Goal: Communication & Community: Answer question/provide support

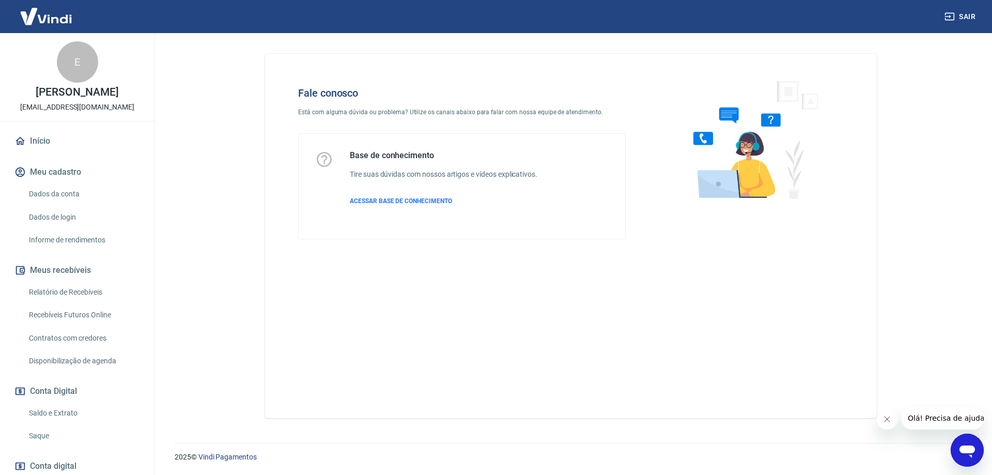
click at [971, 444] on icon "Abrir janela de mensagens" at bounding box center [967, 450] width 19 height 19
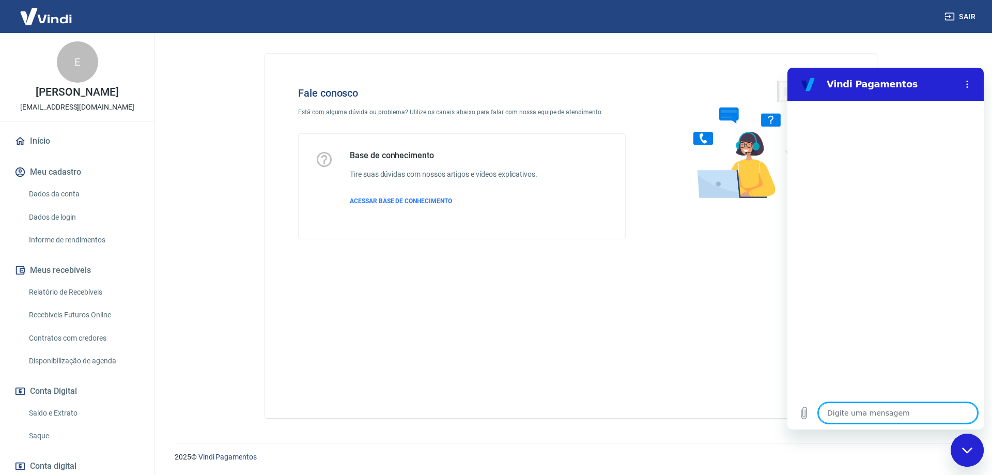
click at [858, 413] on textarea at bounding box center [897, 412] width 159 height 21
type textarea "o"
type textarea "x"
type textarea "ol"
type textarea "x"
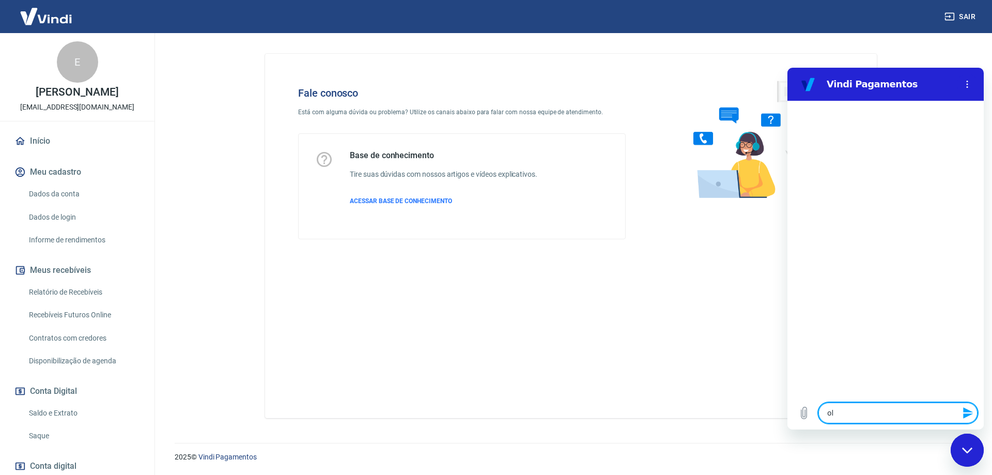
type textarea "olá"
type textarea "x"
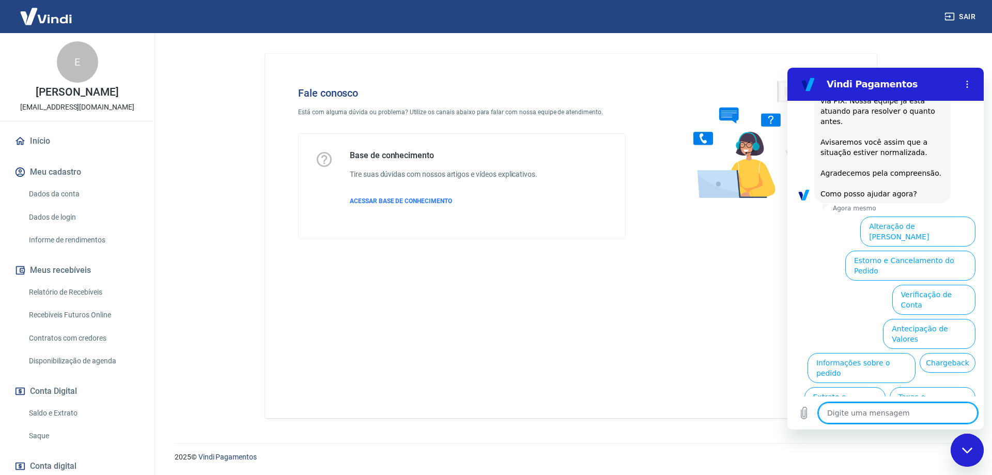
scroll to position [138, 0]
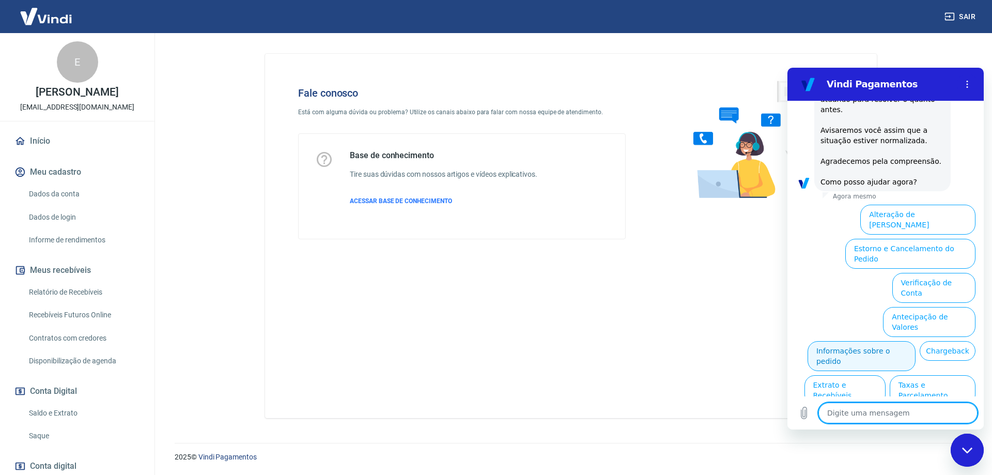
click at [915, 341] on button "Informações sobre o pedido" at bounding box center [861, 356] width 108 height 30
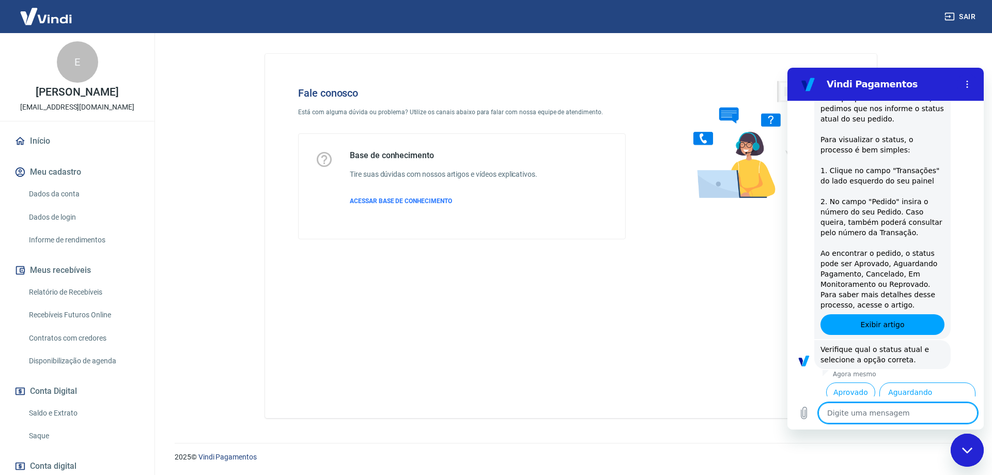
scroll to position [316, 0]
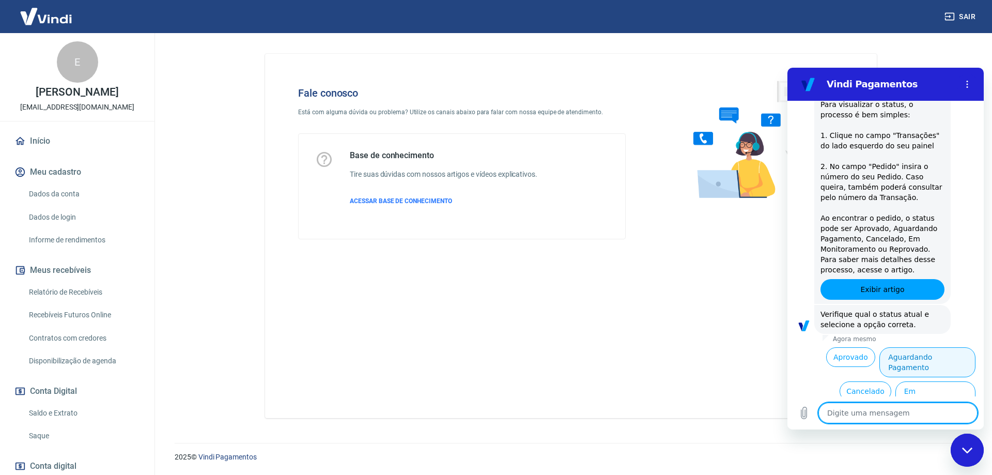
click at [920, 347] on button "Aguardando Pagamento" at bounding box center [927, 362] width 96 height 30
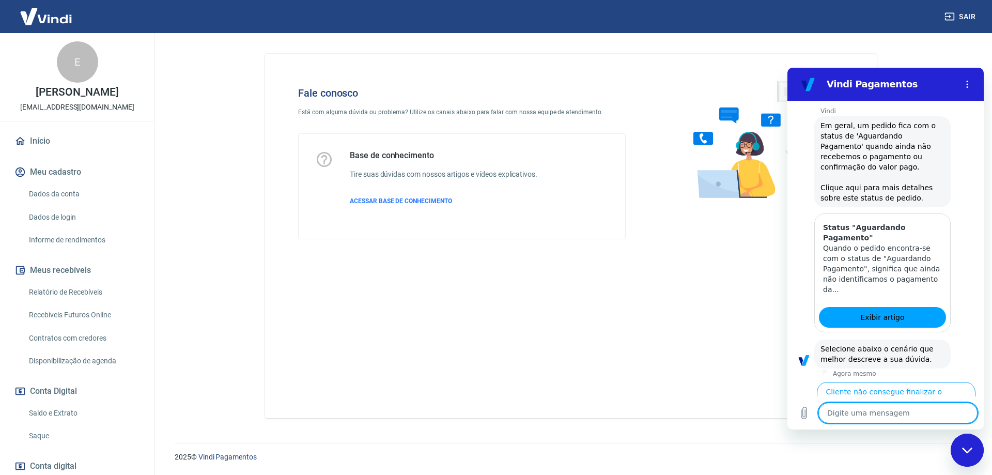
scroll to position [608, 0]
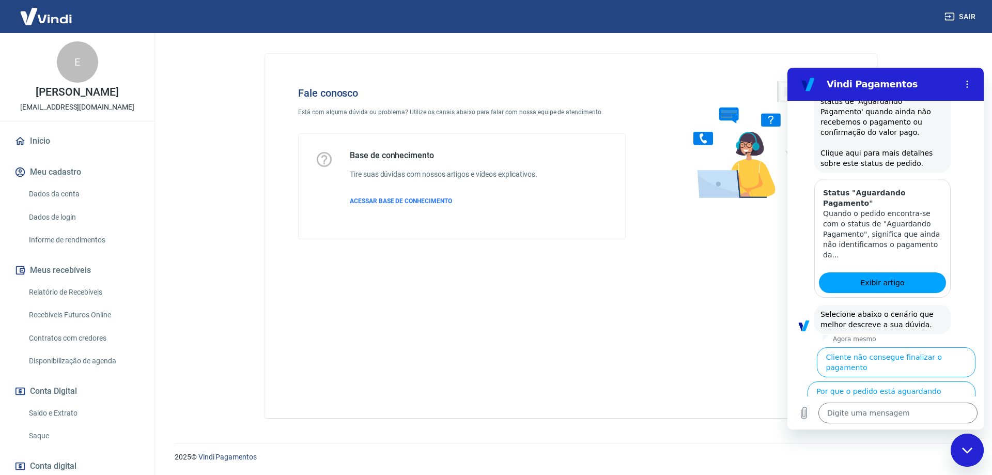
click at [910, 415] on button "Cliente pagou, mas pedido consta 'Aguardando Pagamento'" at bounding box center [912, 435] width 127 height 40
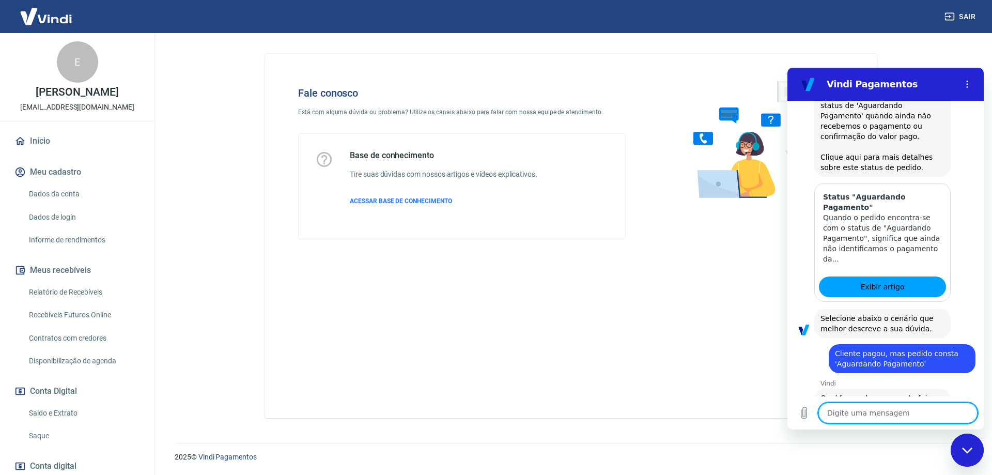
scroll to position [677, 0]
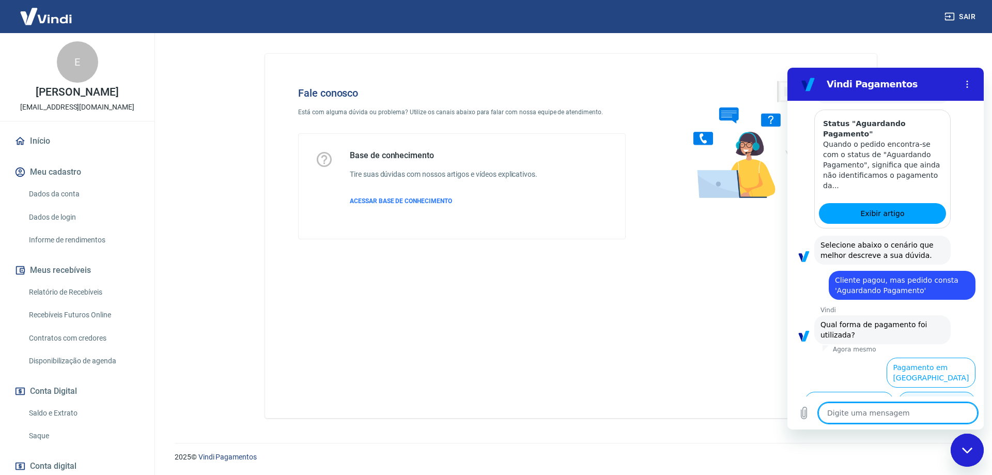
click at [927, 392] on button "Pagamento em Pix" at bounding box center [936, 407] width 77 height 30
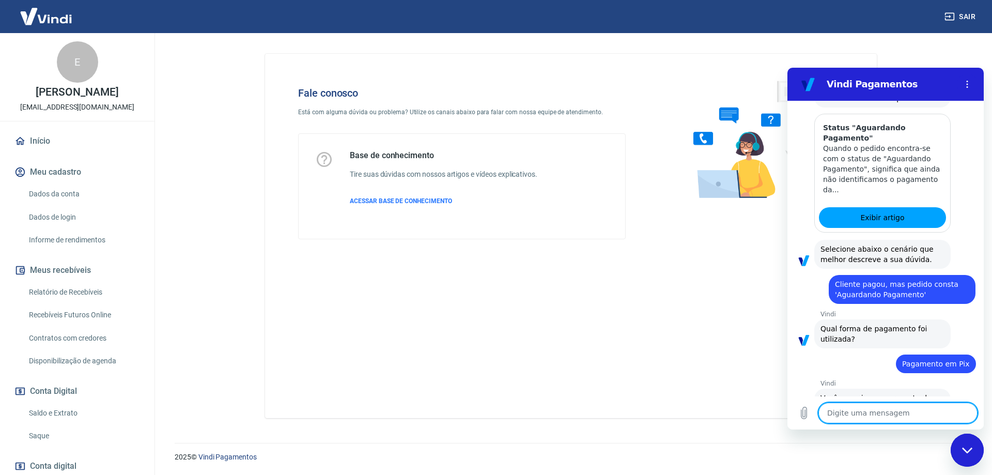
scroll to position [699, 0]
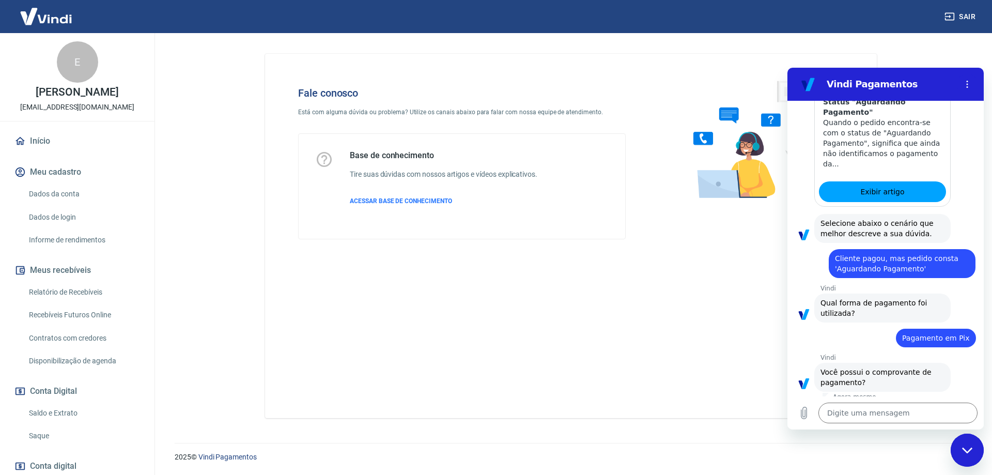
click at [911, 405] on button "Sim" at bounding box center [925, 415] width 30 height 20
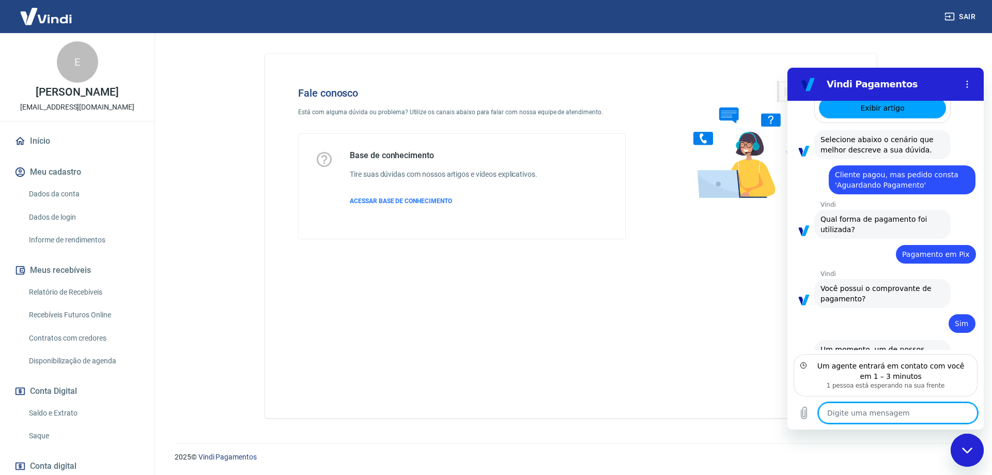
scroll to position [772, 0]
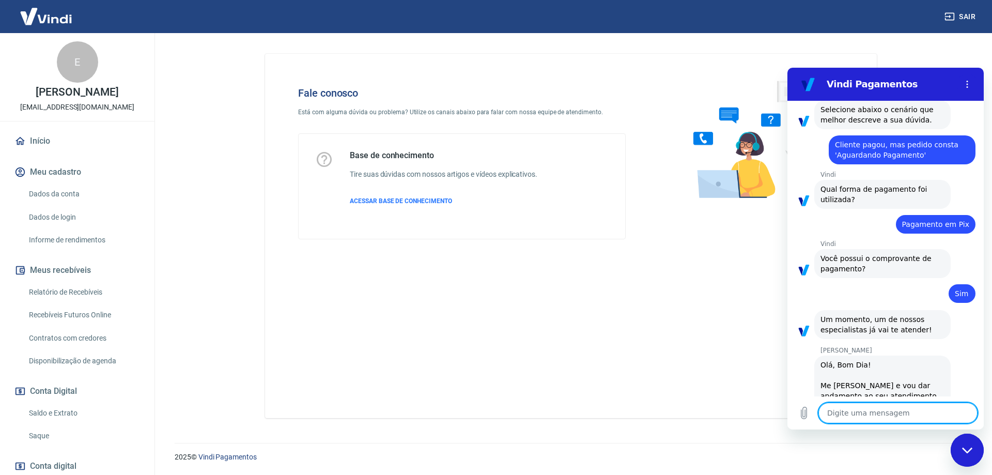
type textarea "x"
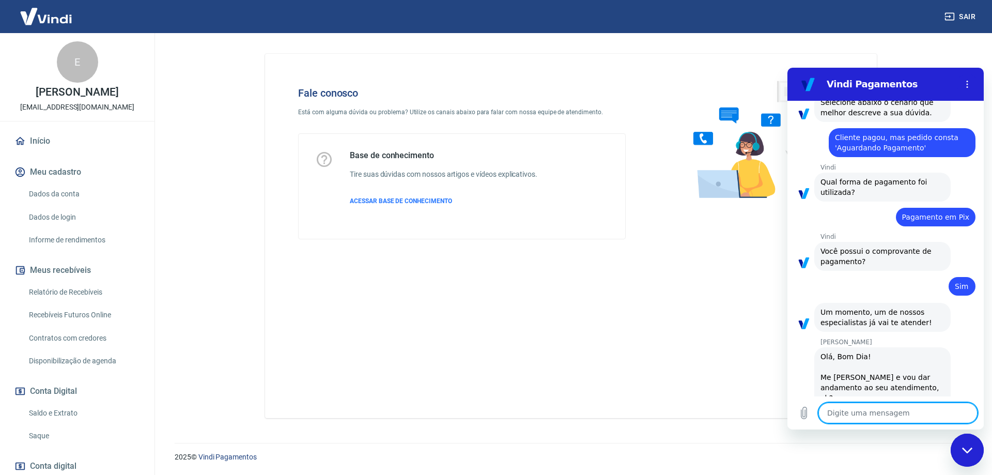
scroll to position [822, 0]
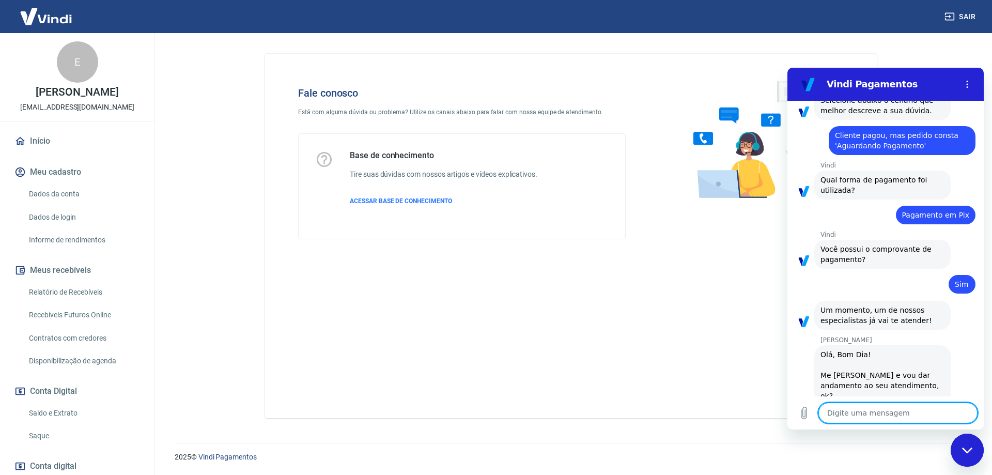
type textarea "O"
type textarea "x"
type textarea "Ol"
type textarea "x"
type textarea "Olá"
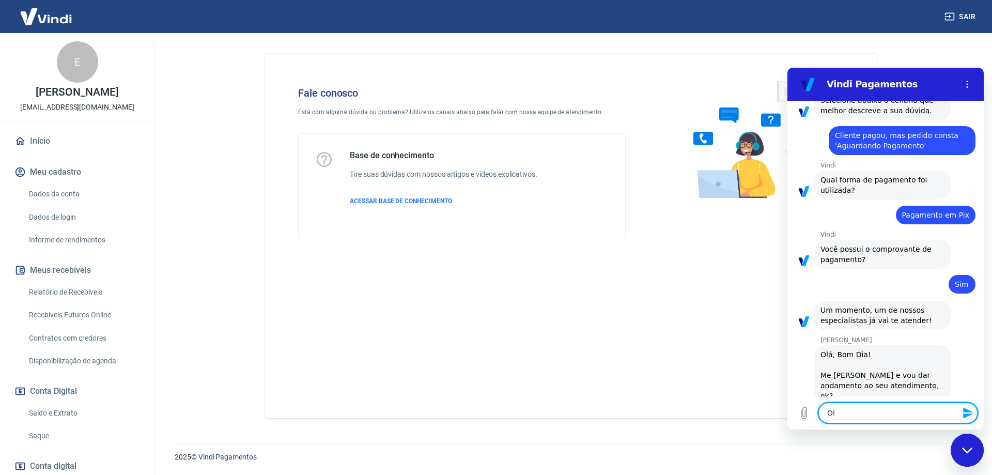
type textarea "x"
type textarea "Olá,"
type textarea "x"
type textarea "Olá,"
type textarea "x"
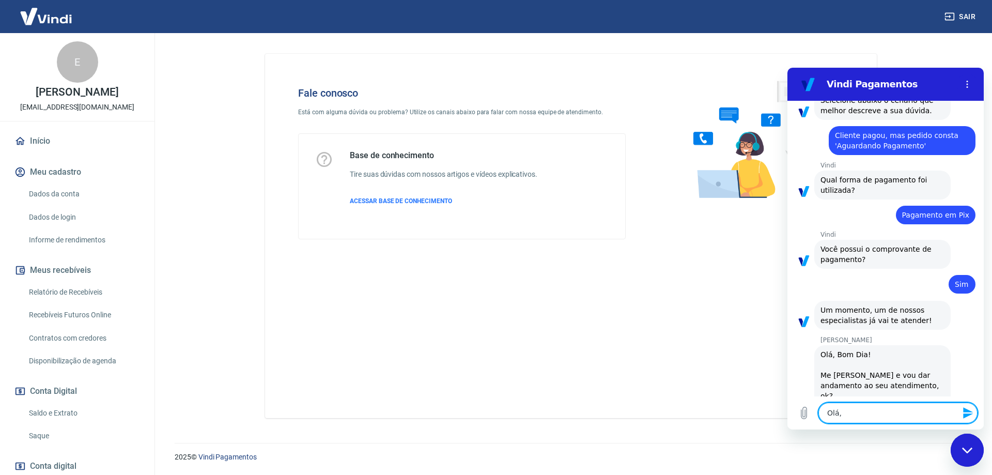
type textarea "Olá, v"
type textarea "x"
type textarea "Olá, vc"
type textarea "x"
type textarea "Olá, vc"
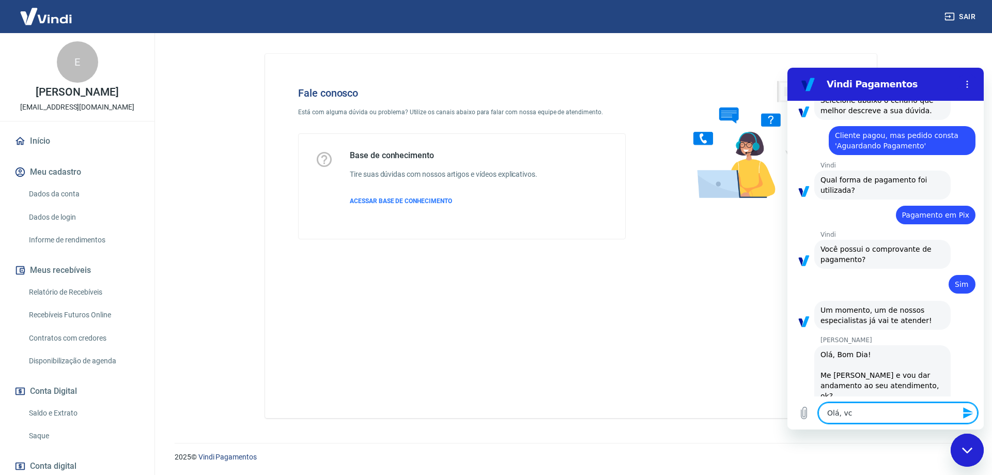
type textarea "x"
type textarea "Olá, vc f"
type textarea "x"
type textarea "Olá, vc fa"
type textarea "x"
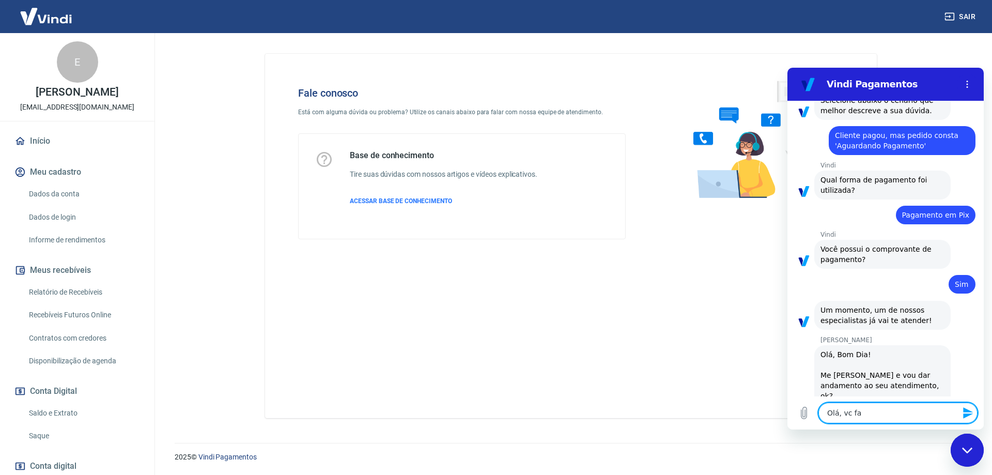
type textarea "Olá, vc fal"
type textarea "x"
type textarea "Olá, vc fala"
type textarea "x"
type textarea "Olá, vc fala"
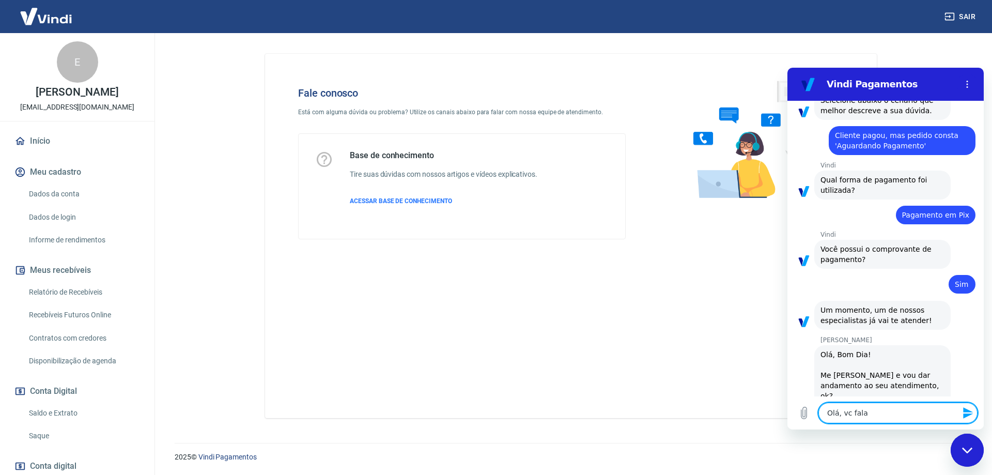
type textarea "x"
type textarea "Olá, vc fala c"
type textarea "x"
type textarea "Olá, vc fala co"
type textarea "x"
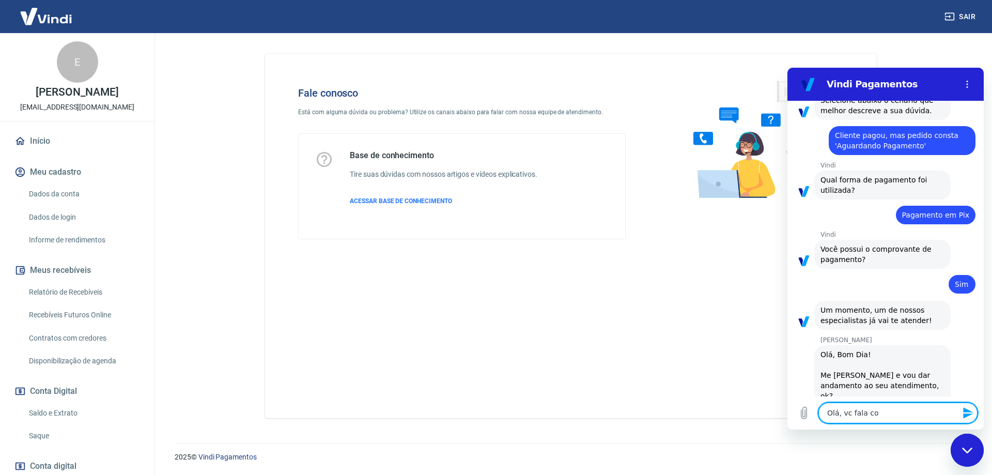
type textarea "Olá, vc fala com"
type textarea "x"
type textarea "Olá, vc fala com"
type textarea "x"
type textarea "Olá, vc fala com o"
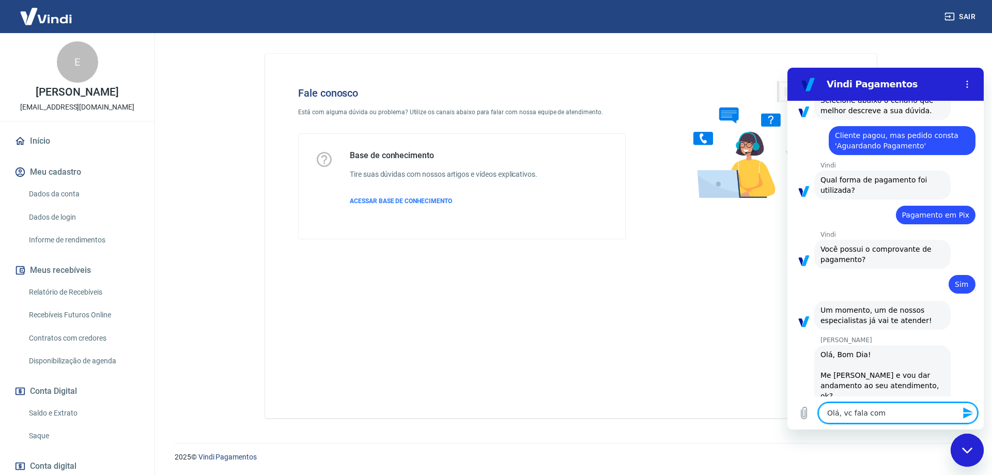
type textarea "x"
type textarea "Olá, vc fala com o"
type textarea "x"
type textarea "Olá, vc fala com o"
type textarea "x"
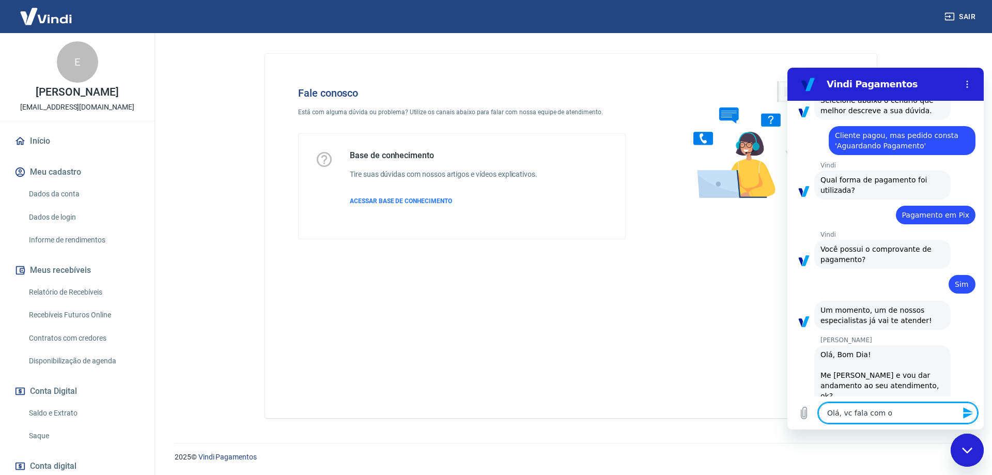
type textarea "Olá, vc fala com o"
type textarea "x"
type textarea "Olá, vc fala com o é"
type textarea "x"
type textarea "Olá, vc fala com o éR"
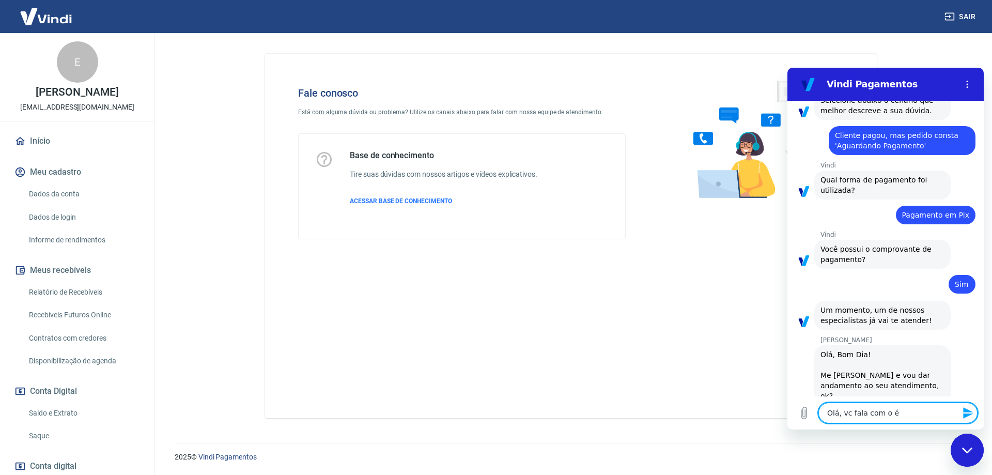
type textarea "x"
type textarea "Olá, vc fala com o éRI"
type textarea "x"
type textarea "Olá, vc fala com o éRIC"
type textarea "x"
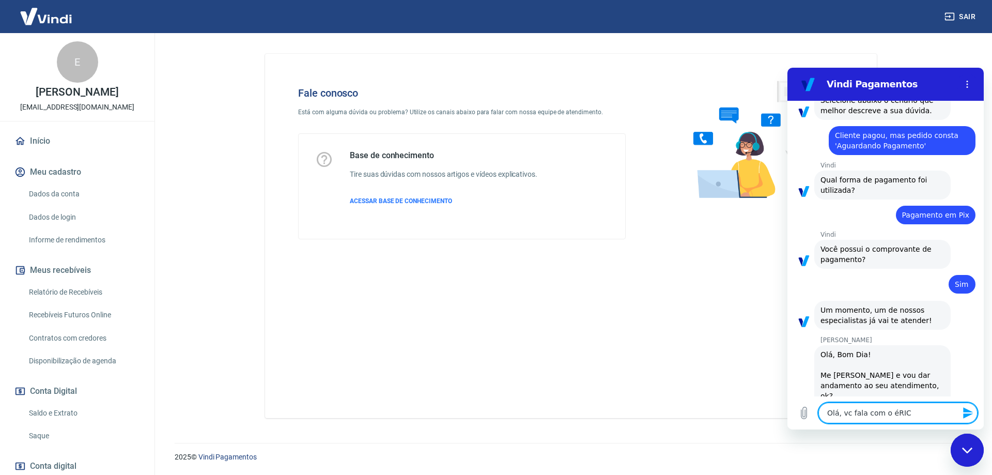
type textarea "Olá, vc fala com o éRICO"
type textarea "x"
type textarea "Olá, vc fala com o éRIC"
type textarea "x"
type textarea "Olá, vc fala com o éRI"
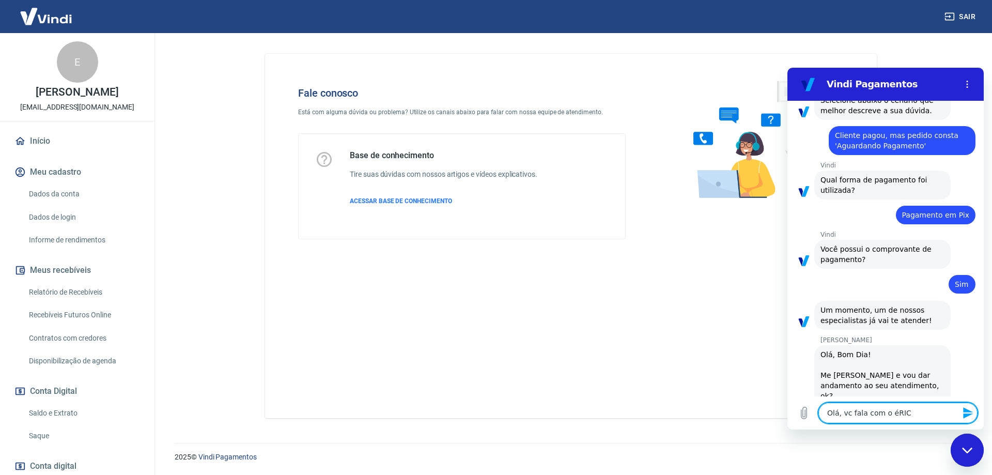
type textarea "x"
type textarea "Olá, vc fala com o éR"
type textarea "x"
type textarea "Olá, vc fala com o é"
type textarea "x"
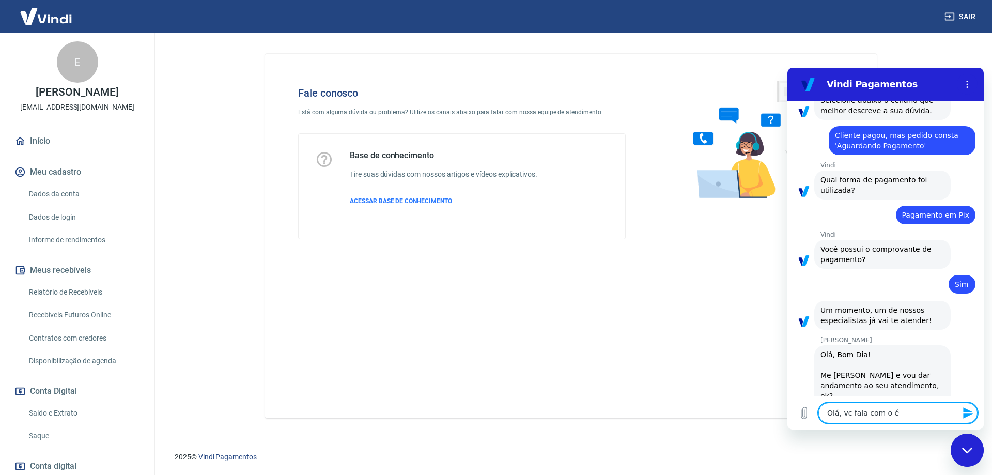
type textarea "Olá, vc fala com o"
type textarea "x"
type textarea "Olá, vc fala com o é"
type textarea "x"
type textarea "Olá, vc fala com o éR"
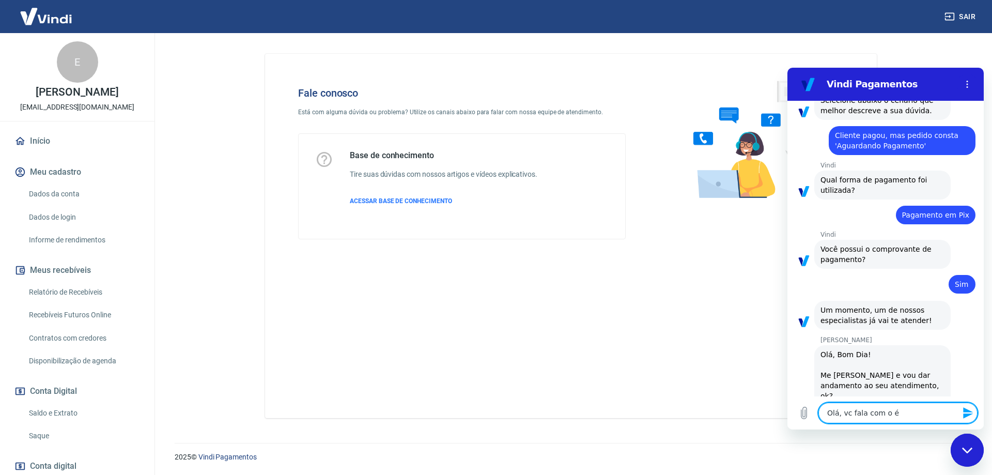
type textarea "x"
type textarea "Olá, vc fala com o é"
type textarea "x"
type textarea "Olá, vc fala com o"
type textarea "x"
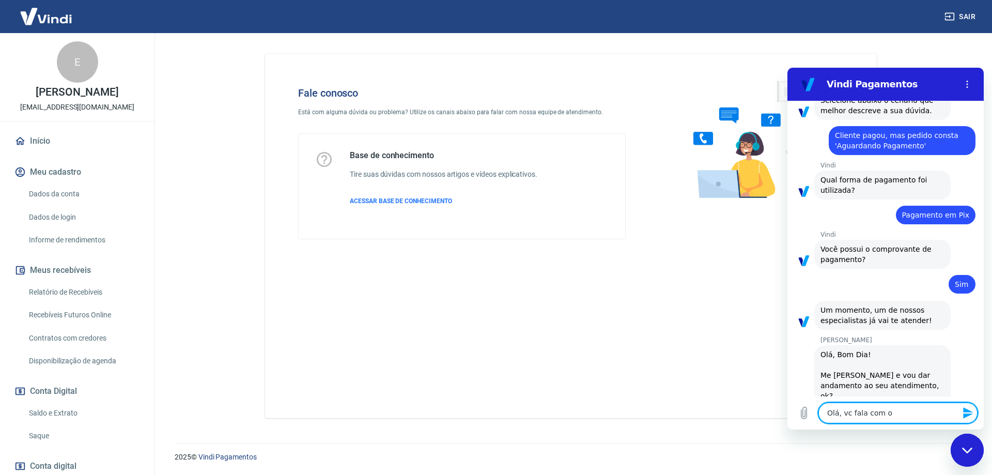
type textarea "Olá, vc fala com o é"
type textarea "x"
type textarea "Olá, vc fala com o"
type textarea "x"
type textarea "Olá, vc fala com o é"
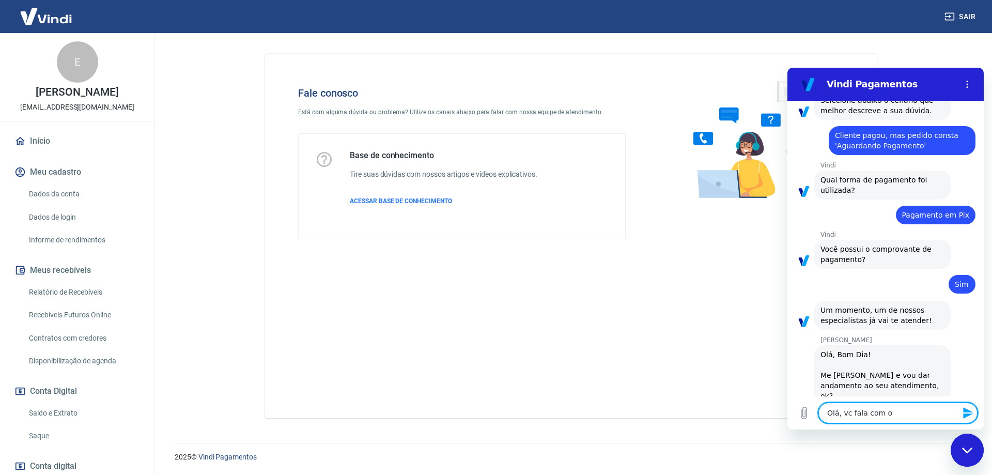
type textarea "x"
type textarea "Olá, vc fala com o"
type textarea "x"
type textarea "Olá, vc fala com o É"
type textarea "x"
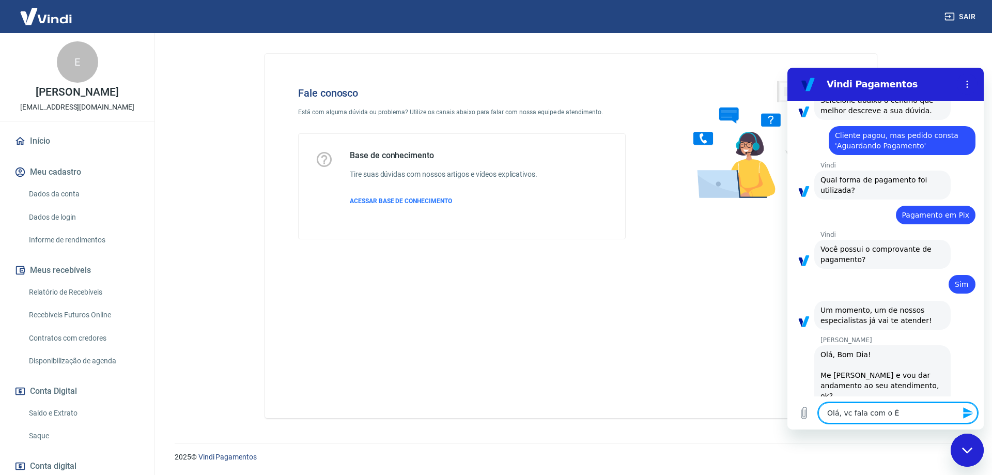
type textarea "Olá, vc fala com o Ér"
type textarea "x"
type textarea "Olá, vc fala com o Éri"
type textarea "x"
type textarea "Olá, vc fala com o Éric"
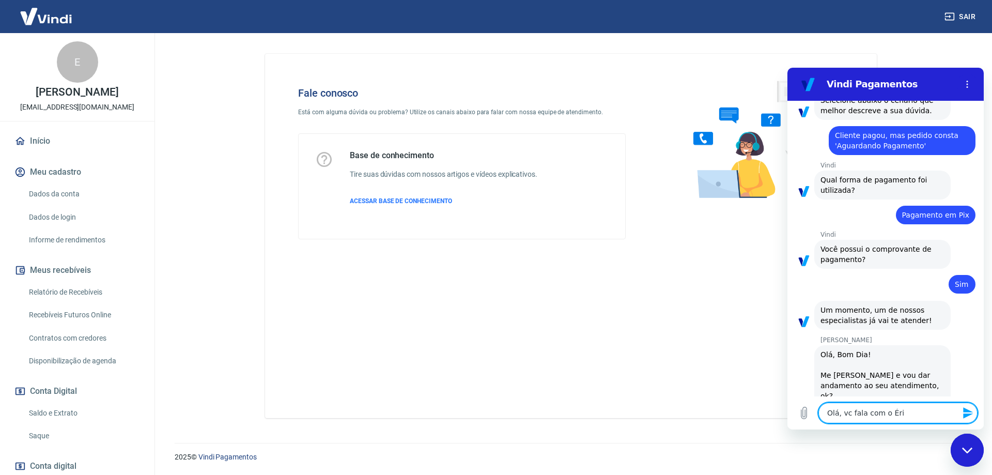
type textarea "x"
type textarea "Olá, vc fala com o Érico"
type textarea "x"
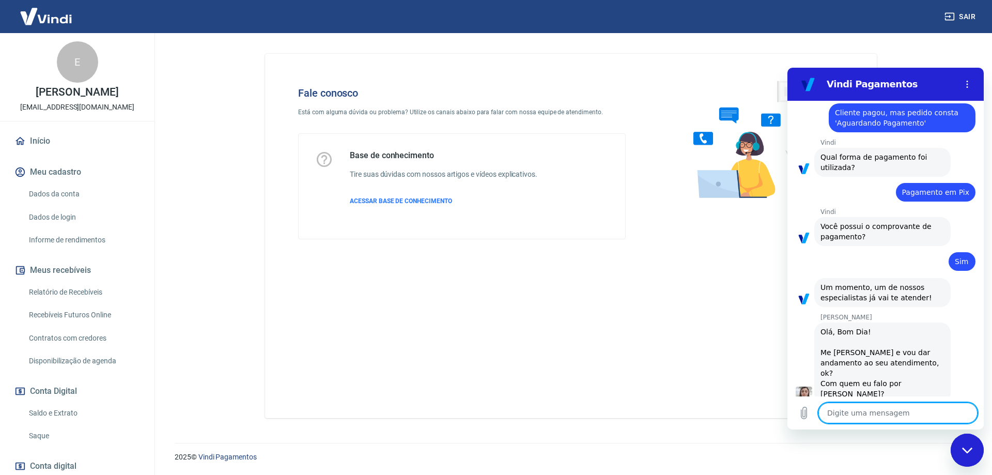
scroll to position [847, 0]
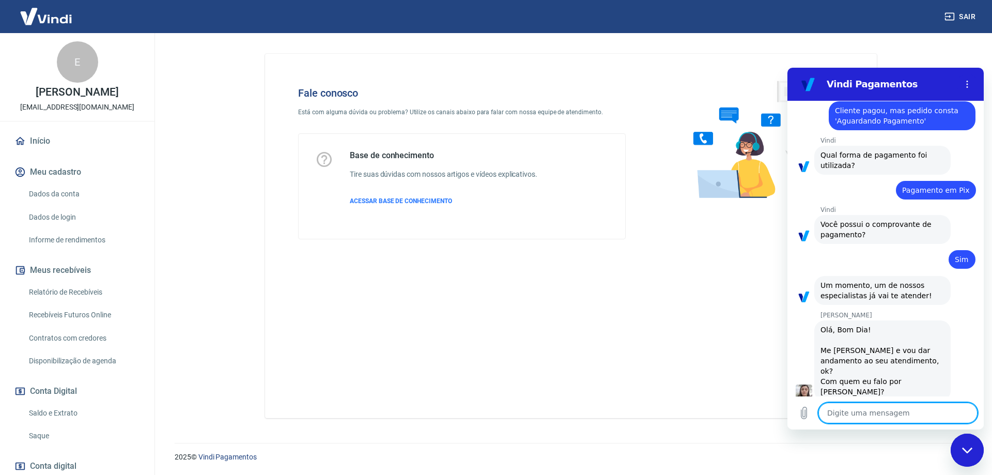
type textarea "x"
type textarea "o"
type textarea "x"
type textarea "on"
type textarea "x"
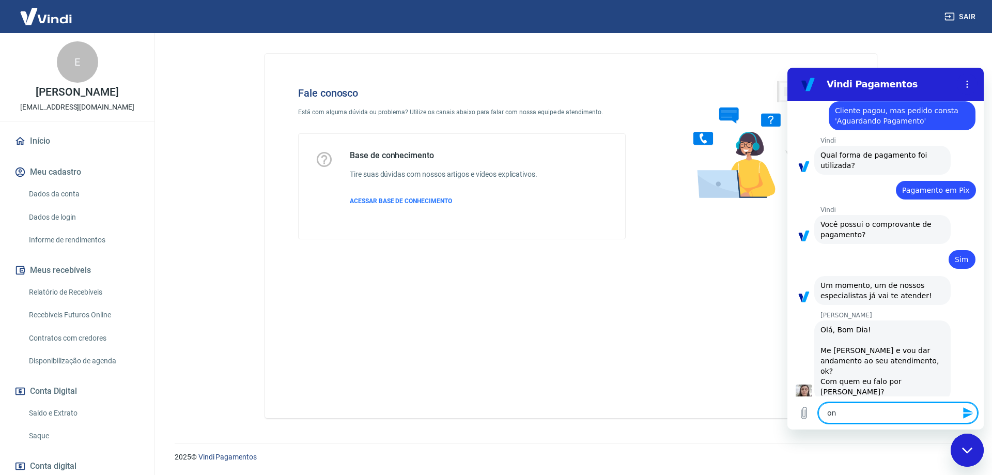
type textarea "ont"
type textarea "x"
type textarea "onte"
type textarea "x"
type textarea "ontem"
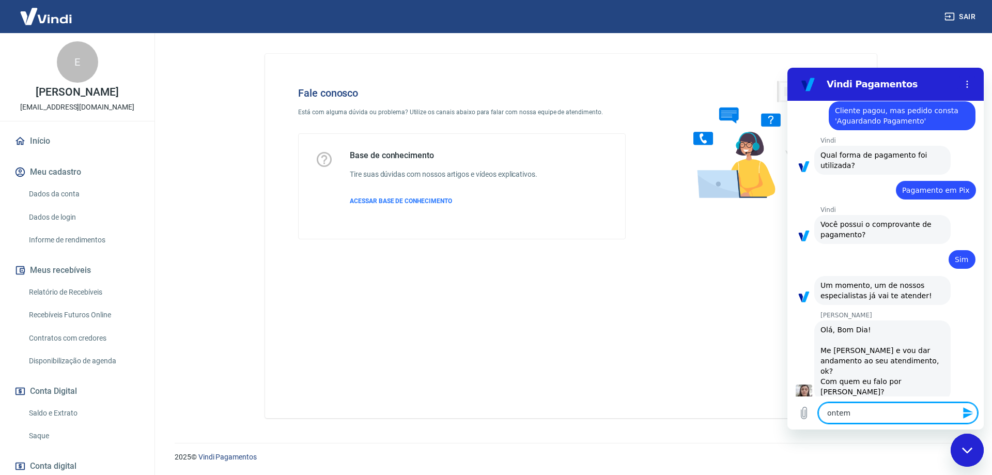
type textarea "x"
type textarea "ontem"
type textarea "x"
type textarea "ontem q"
type textarea "x"
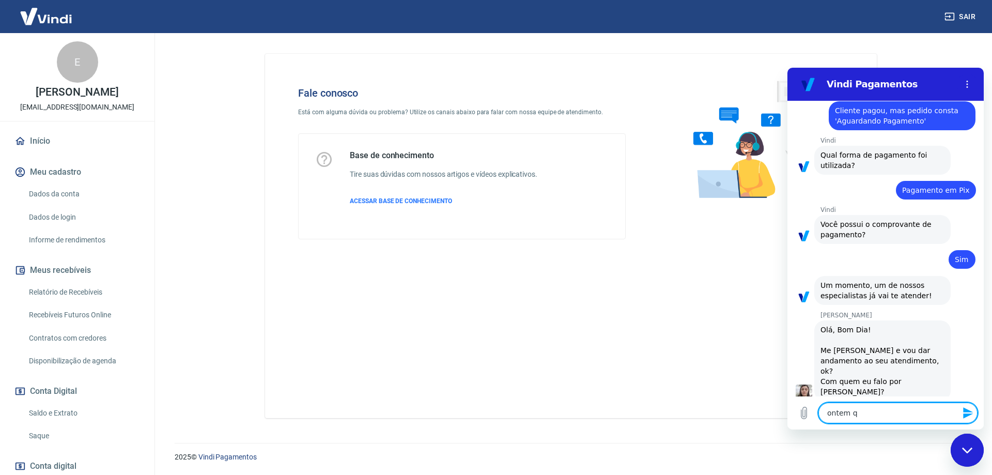
type textarea "ontem qu"
type textarea "x"
type textarea "ontem que"
type textarea "x"
type textarea "ontem ques"
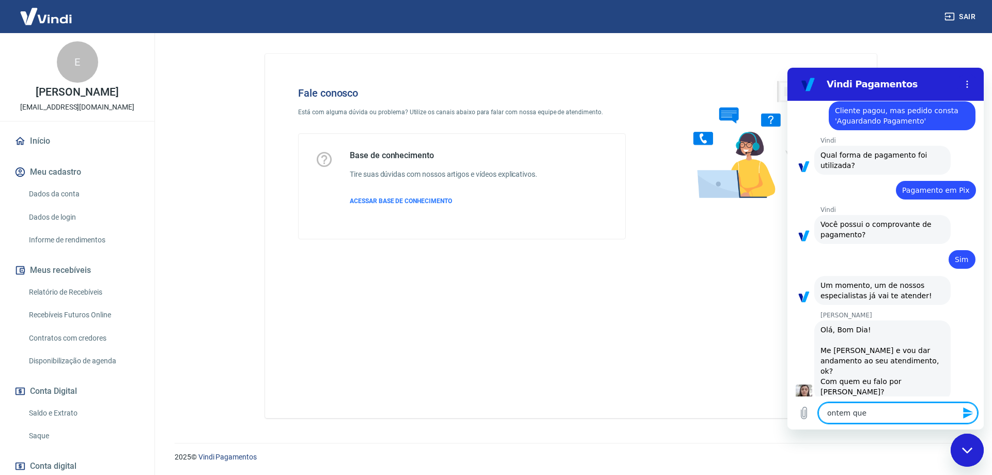
type textarea "x"
type textarea "ontem quest"
type textarea "x"
type textarea "ontem questi"
type textarea "x"
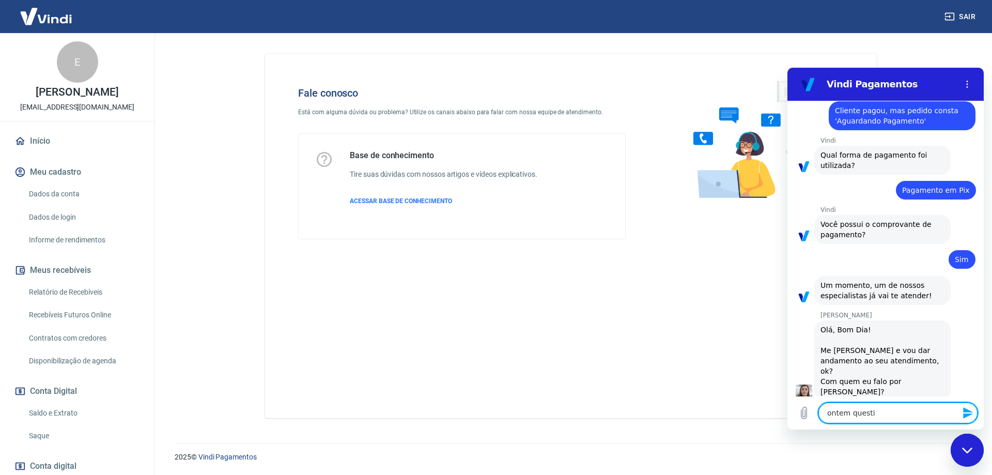
type textarea "ontem questio"
type textarea "x"
type textarea "ontem question"
type textarea "x"
type textarea "ontem questione"
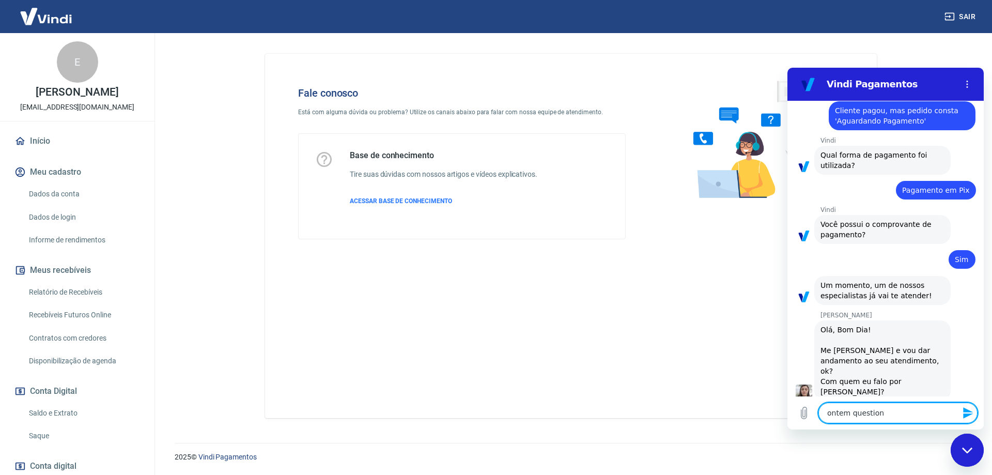
type textarea "x"
type textarea "ontem questionei"
type textarea "x"
type textarea "ontem questionei"
type textarea "x"
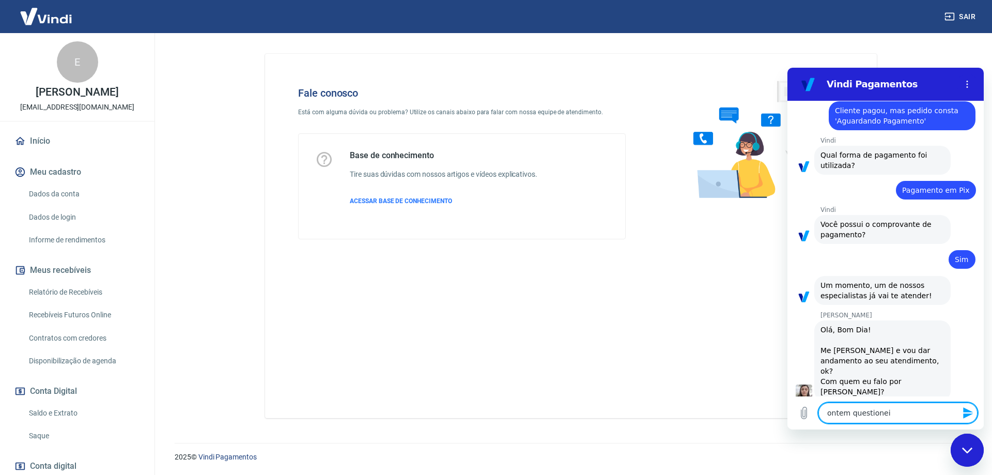
type textarea "ontem questionei u"
type textarea "x"
type textarea "ontem questionei um"
type textarea "x"
type textarea "ontem questionei um"
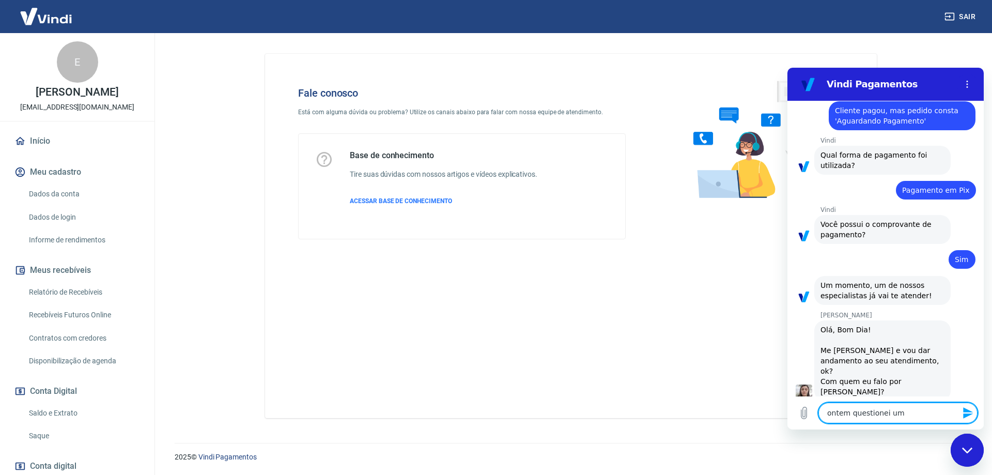
type textarea "x"
type textarea "ontem questionei um"
type textarea "x"
type textarea "ontem questionei um"
type textarea "x"
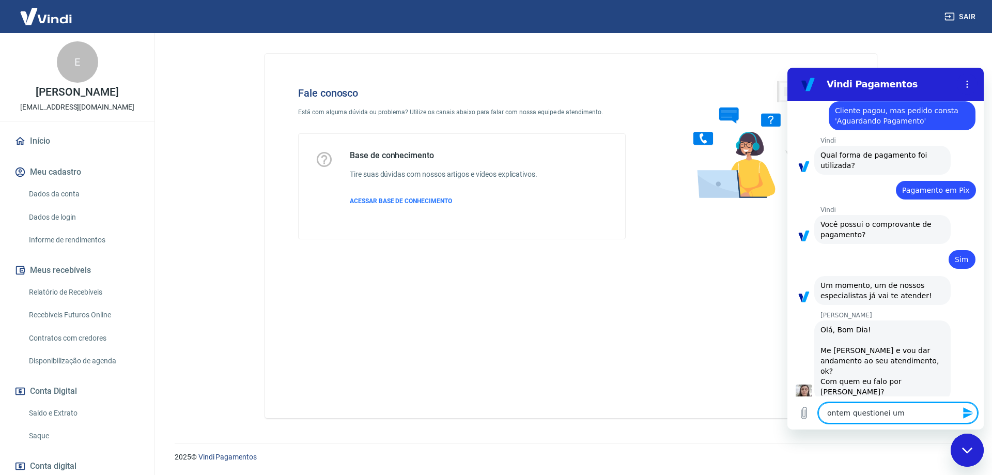
type textarea "ontem questionei um c"
type textarea "x"
type textarea "ontem questionei um ca"
type textarea "x"
type textarea "ontem questionei um cas"
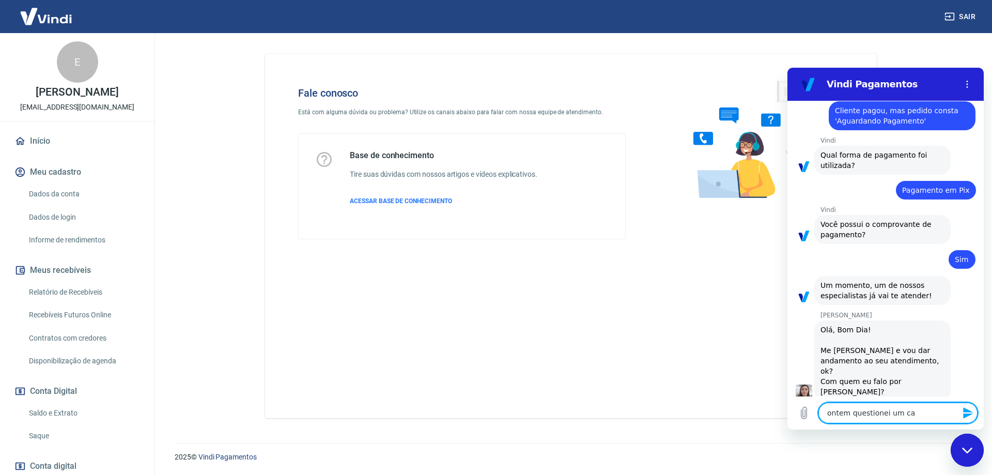
type textarea "x"
type textarea "ontem questionei um caso"
type textarea "x"
type textarea "ontem questionei um caso"
type textarea "x"
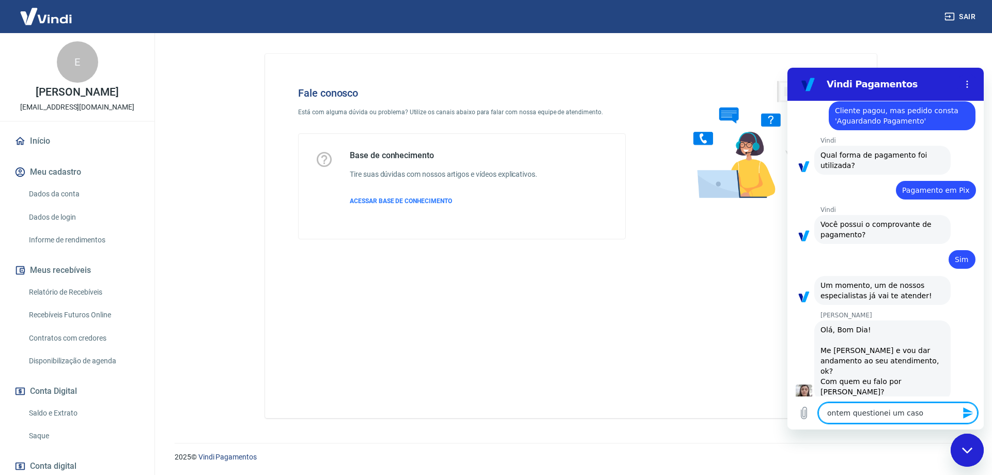
type textarea "ontem questionei um caso d"
type textarea "x"
type textarea "ontem questionei um caso de"
type textarea "x"
type textarea "ontem questionei um caso de"
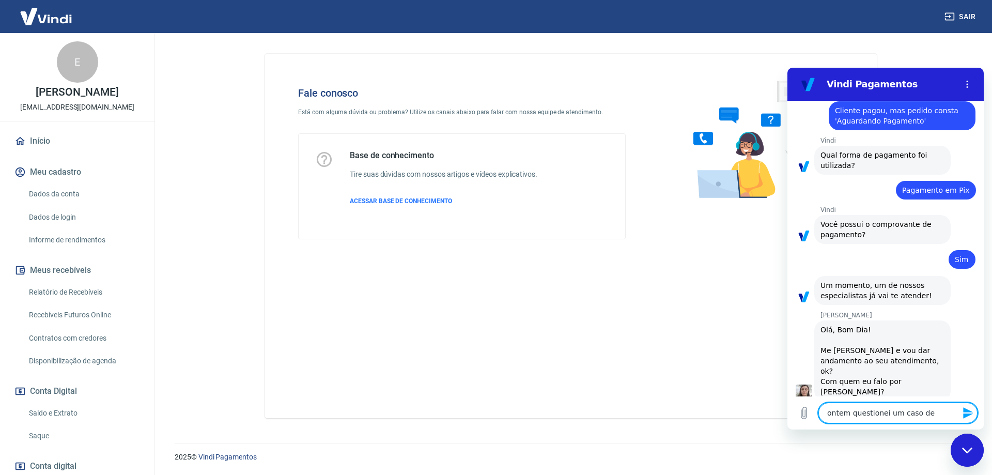
type textarea "x"
type textarea "ontem questionei um caso de c"
type textarea "x"
type textarea "ontem questionei um caso de cu"
type textarea "x"
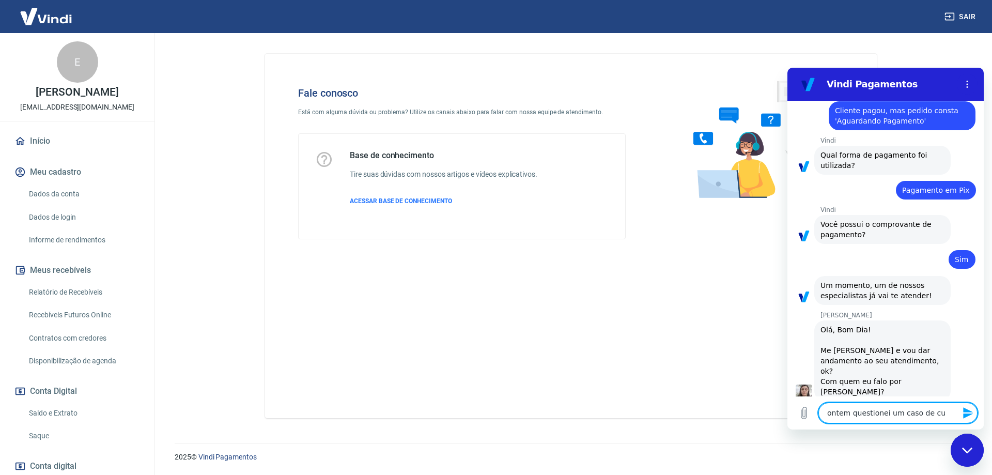
type textarea "ontem questionei um caso de cum"
type textarea "x"
type textarea "ontem questionei um caso de cuma"
type textarea "x"
type textarea "ontem questionei um caso de cuma"
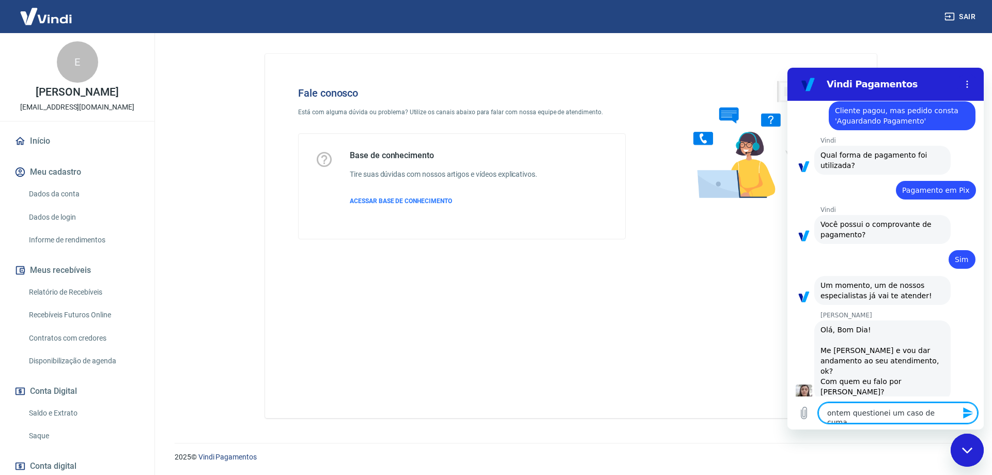
type textarea "x"
type textarea "ontem questionei um caso de cuma"
type textarea "x"
type textarea "ontem questionei um caso de cum"
type textarea "x"
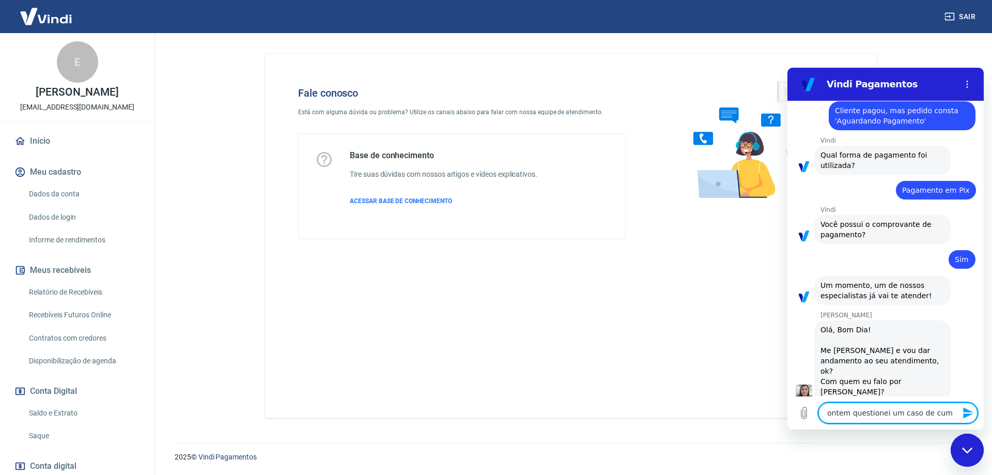
type textarea "ontem questionei um caso de cu"
type textarea "x"
type textarea "ontem questionei um caso de c"
type textarea "x"
type textarea "ontem questionei um caso de"
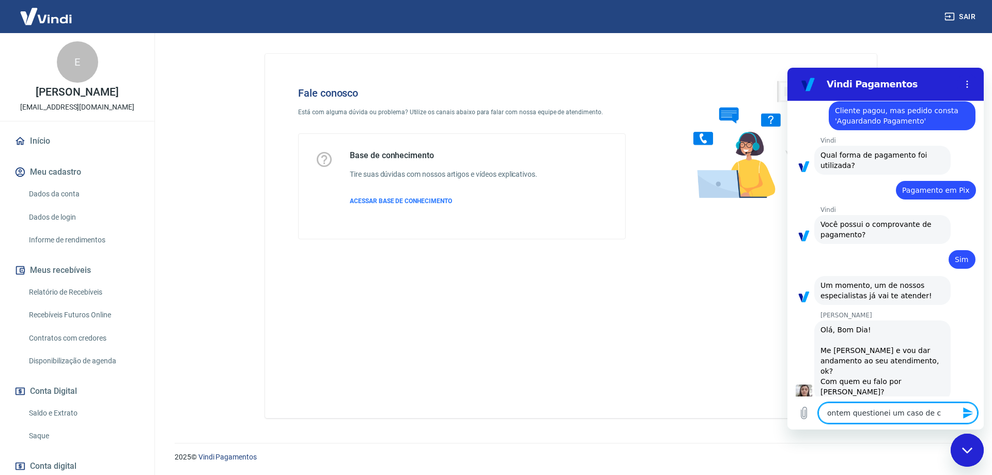
type textarea "x"
type textarea "ontem questionei um caso de u"
type textarea "x"
type textarea "ontem questionei um caso de um"
type textarea "x"
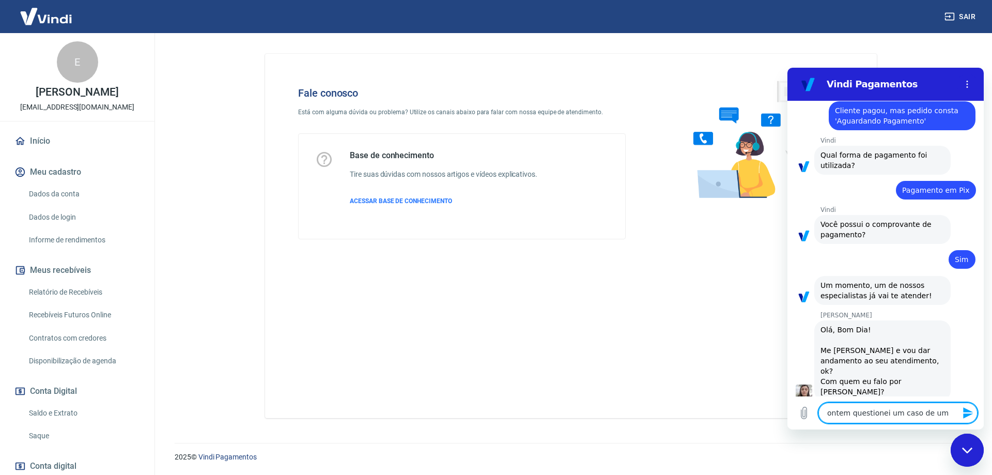
type textarea "ontem questionei um caso de uma"
type textarea "x"
type textarea "ontem questionei um caso de uma"
type textarea "x"
type textarea "ontem questionei um caso de uma c"
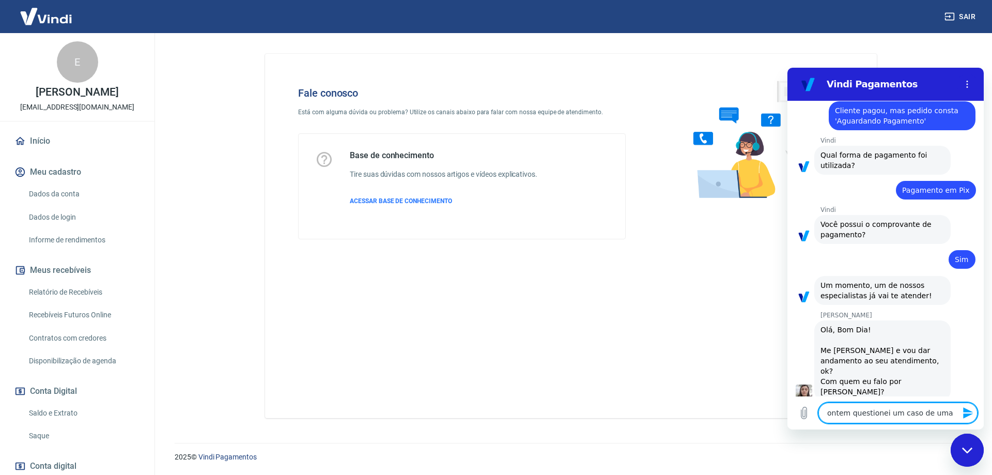
type textarea "x"
type textarea "ontem questionei um caso de uma cl"
type textarea "x"
type textarea "ontem questionei um caso de uma cli"
type textarea "x"
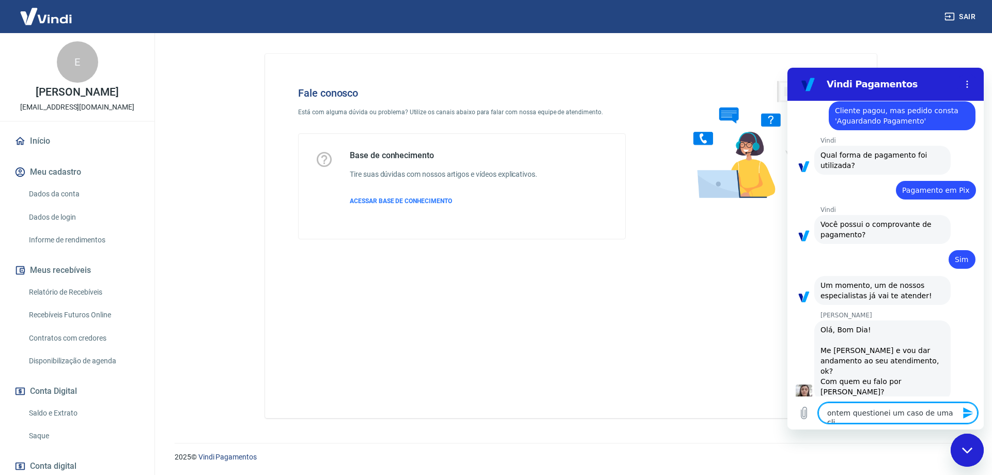
type textarea "ontem questionei um caso de uma clie"
type textarea "x"
type textarea "ontem questionei um caso de uma clien"
type textarea "x"
type textarea "ontem questionei um caso de uma client"
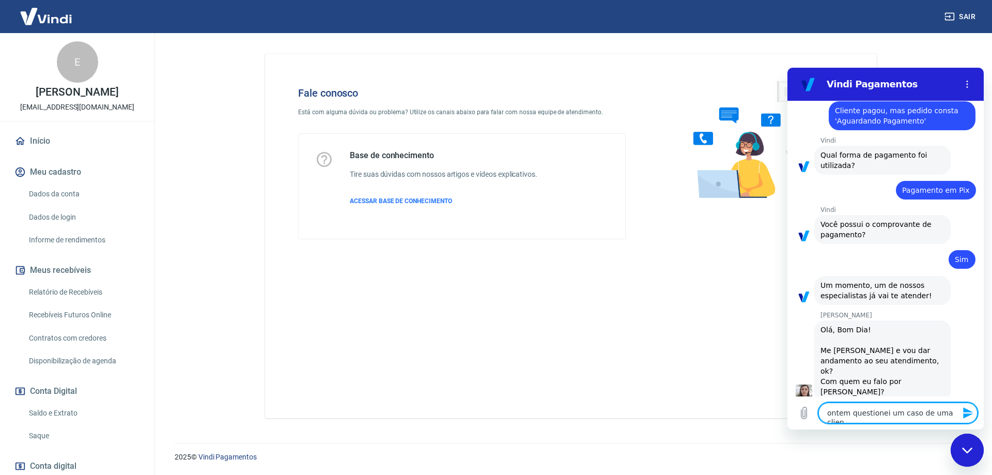
type textarea "x"
type textarea "ontem questionei um caso de uma cliente"
type textarea "x"
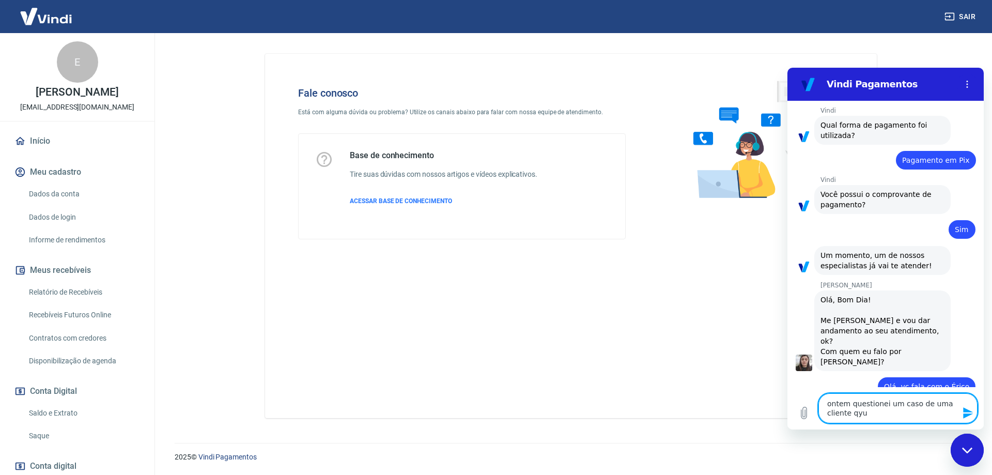
scroll to position [876, 0]
click at [881, 417] on textarea "ontem questionei um caso de uma cliente qy" at bounding box center [897, 408] width 159 height 30
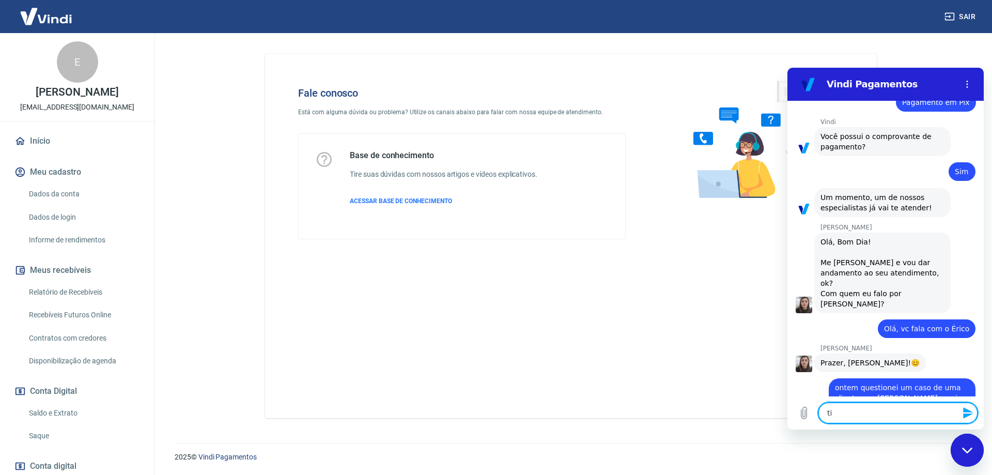
scroll to position [936, 0]
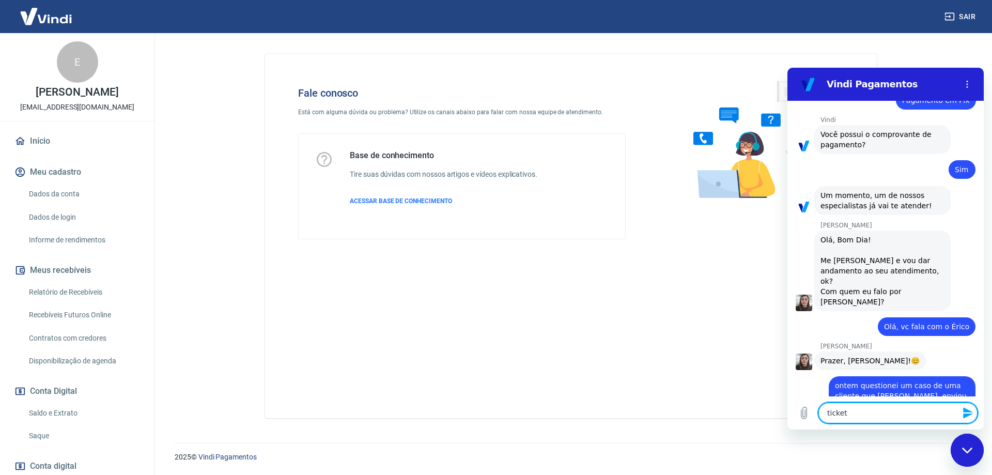
paste textarea "1676925"
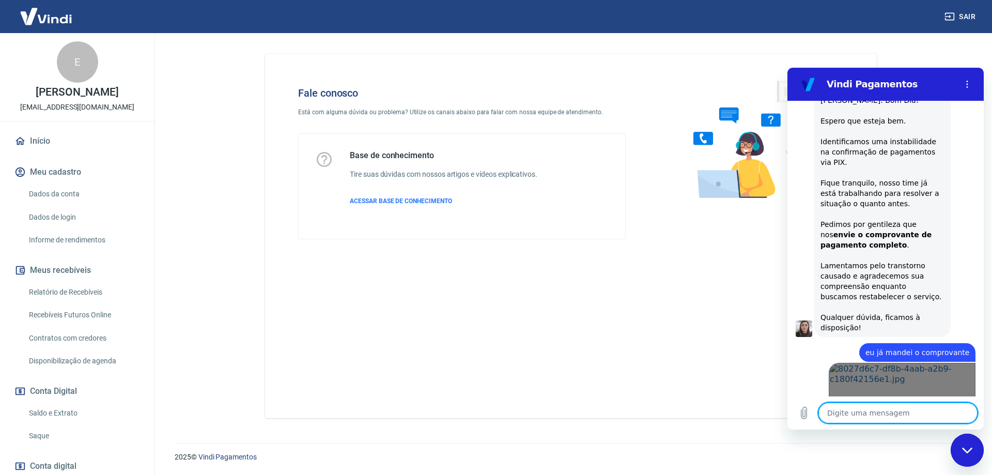
scroll to position [1358, 0]
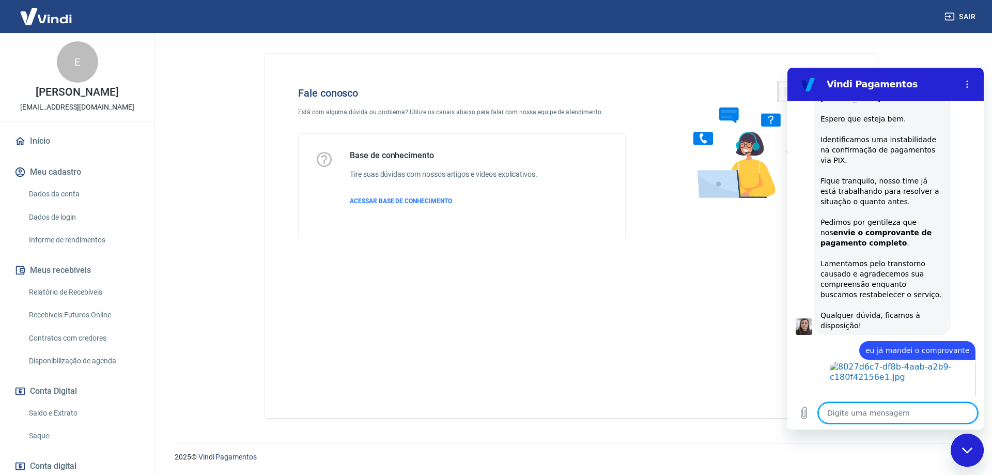
click at [876, 415] on textarea at bounding box center [897, 412] width 159 height 21
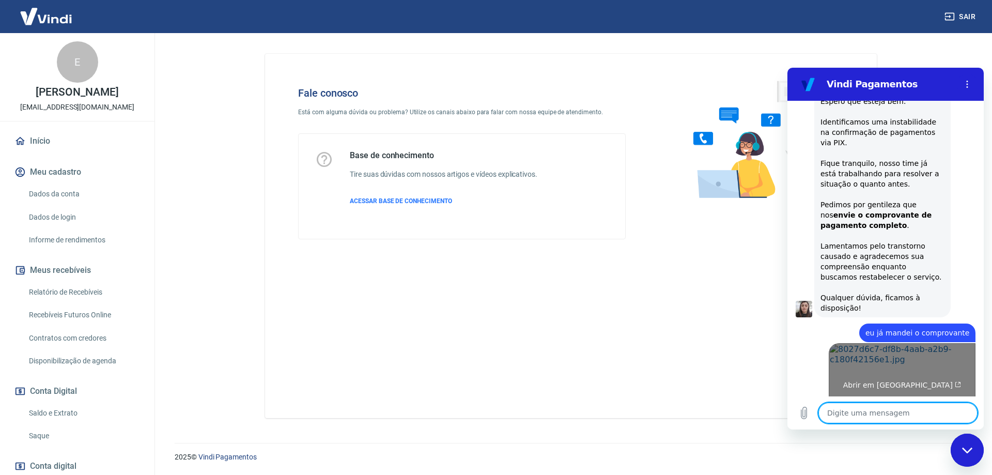
scroll to position [1378, 0]
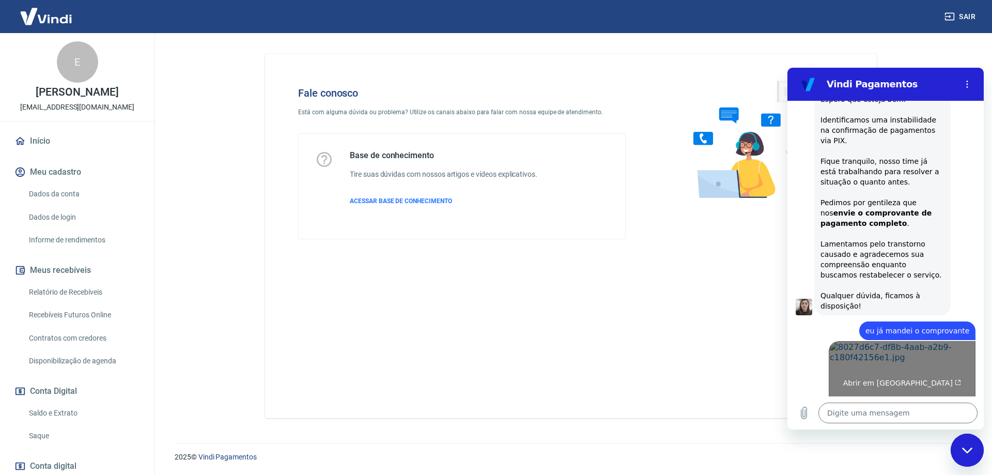
click at [894, 341] on link "Abrir em [GEOGRAPHIC_DATA]" at bounding box center [901, 378] width 147 height 75
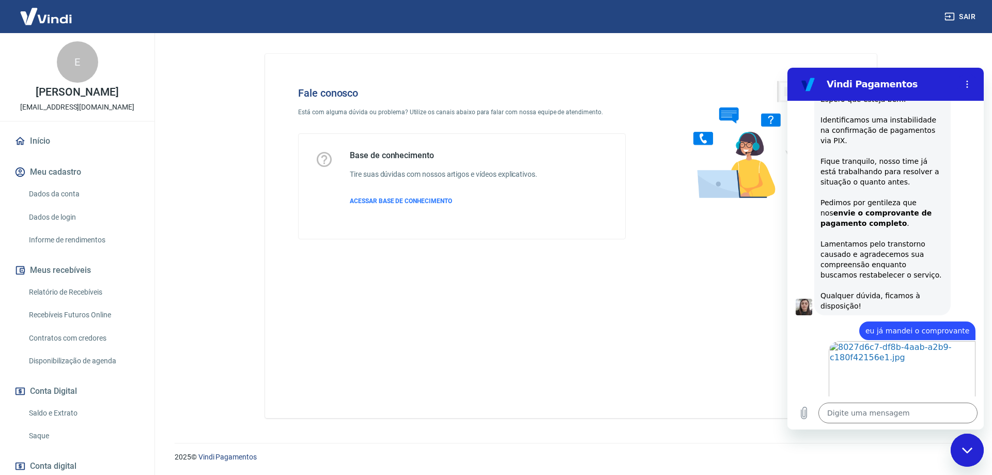
click at [965, 451] on icon "Fechar janela de mensagens" at bounding box center [966, 450] width 10 height 6
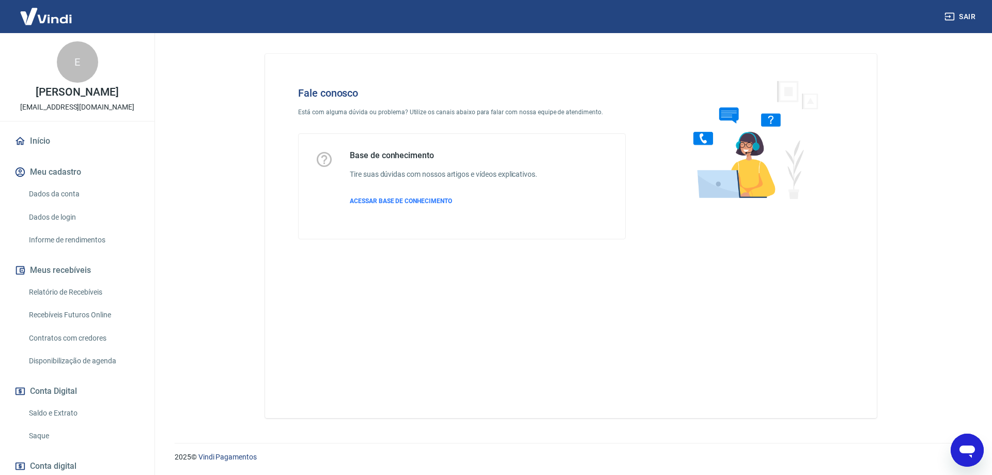
click at [968, 457] on icon "Abrir janela de mensagens" at bounding box center [967, 450] width 19 height 19
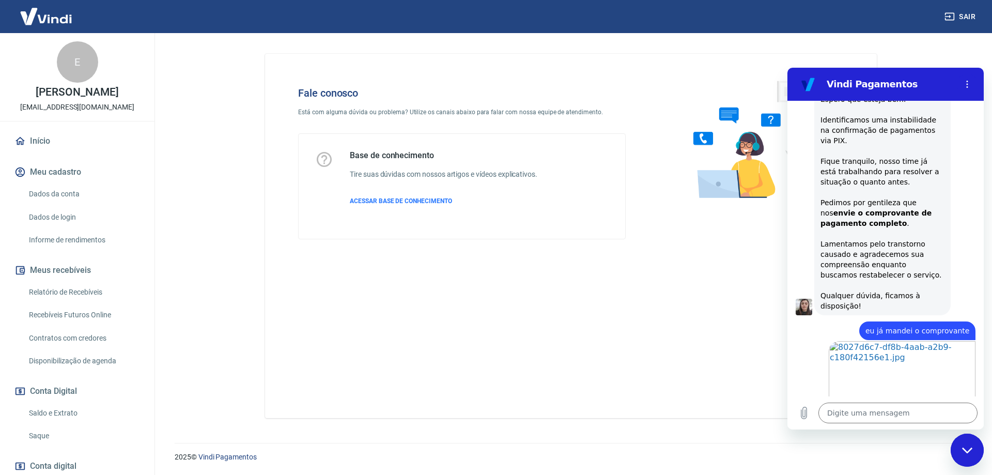
scroll to position [0, 0]
click at [968, 457] on div "Fechar janela de mensagens" at bounding box center [966, 449] width 31 height 31
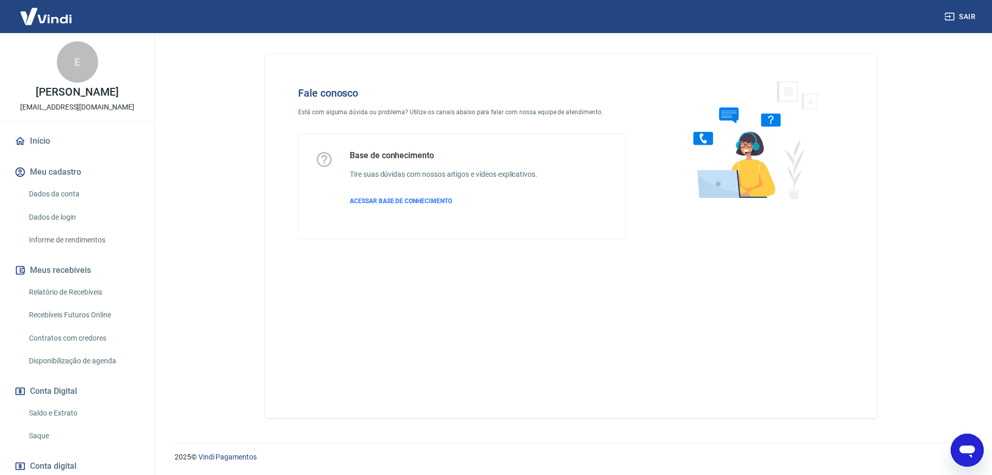
click at [968, 457] on icon "Abrir janela de mensagens" at bounding box center [967, 450] width 19 height 19
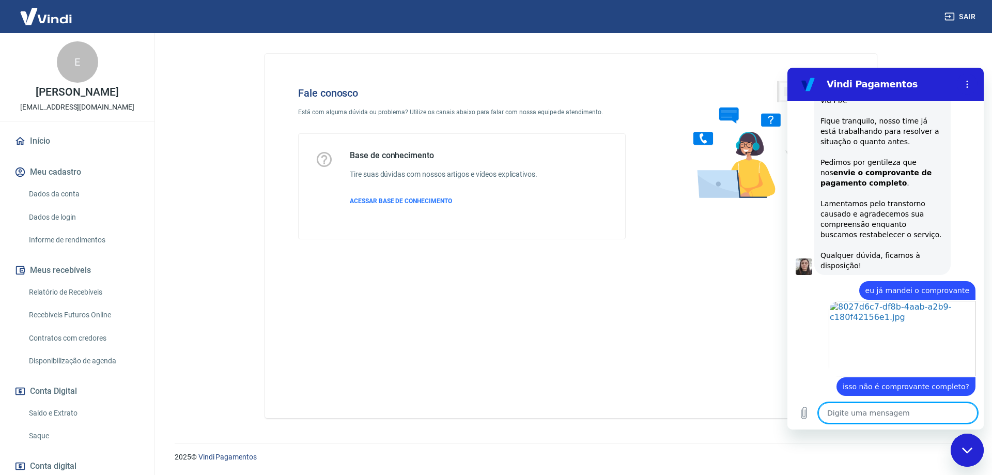
scroll to position [1417, 0]
click at [907, 408] on textarea at bounding box center [897, 412] width 159 height 21
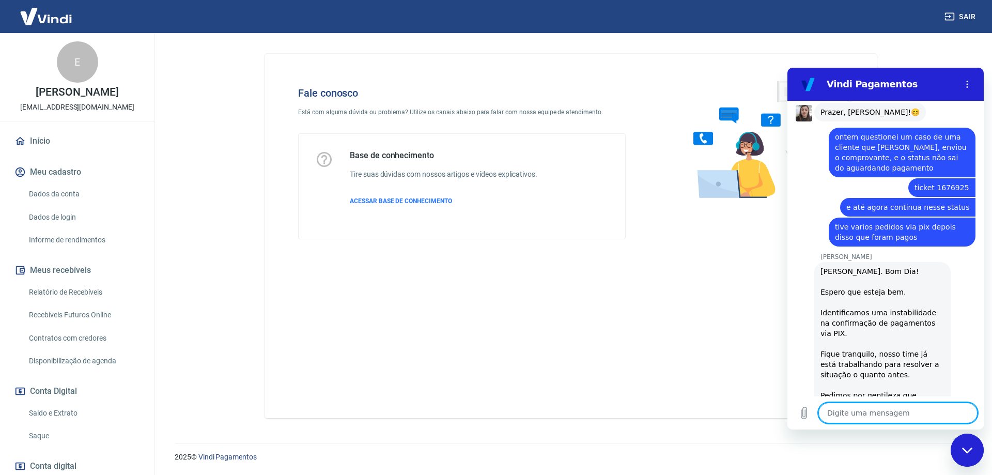
scroll to position [1117, 0]
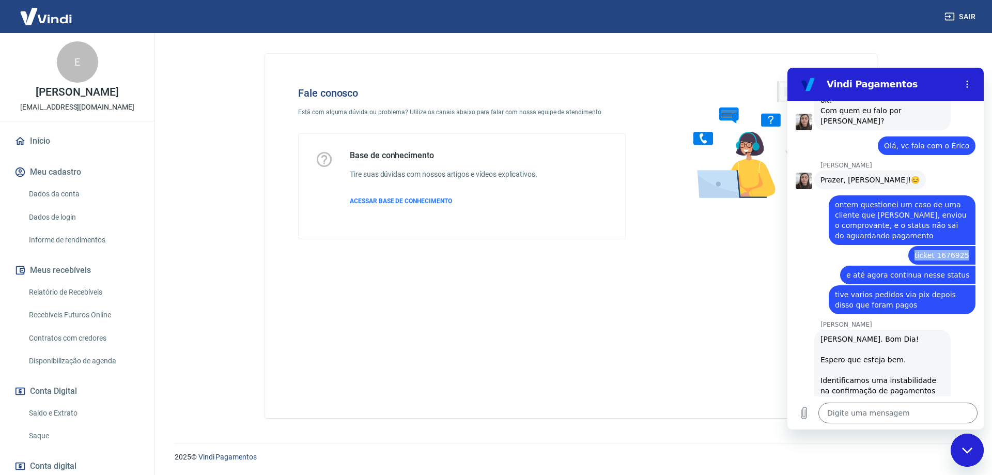
drag, startPoint x: 928, startPoint y: 213, endPoint x: 973, endPoint y: 204, distance: 46.4
click at [973, 204] on div "09:48 diz: olá Enviado · 09:48 [PERSON_NAME] diz: [PERSON_NAME], [PERSON_NAME].…" at bounding box center [885, 248] width 196 height 295
copy span "ticket 1676925"
click at [870, 417] on textarea at bounding box center [897, 412] width 159 height 21
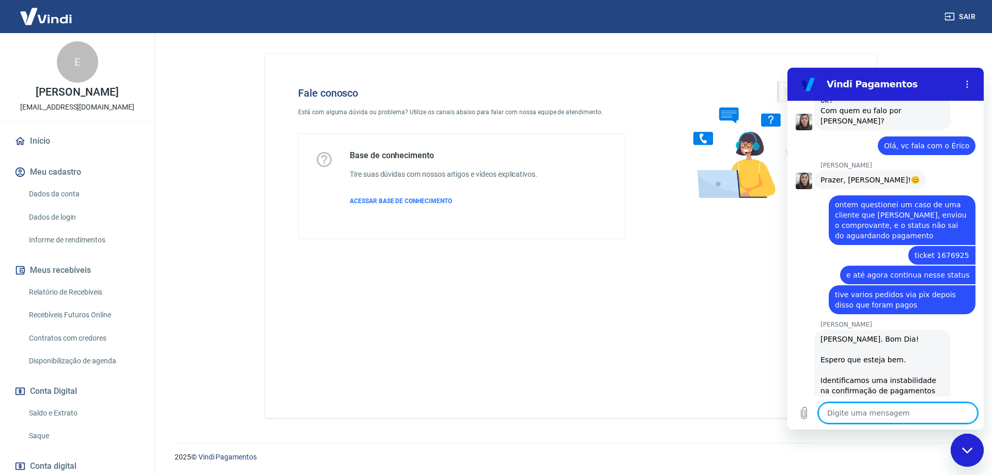
paste textarea "ticket 1676925"
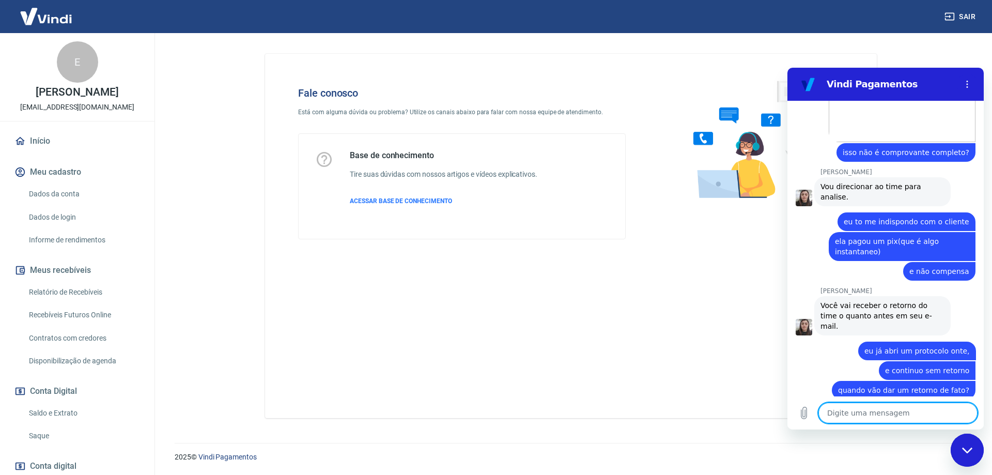
scroll to position [1651, 0]
click at [881, 419] on textarea at bounding box center [897, 412] width 159 height 21
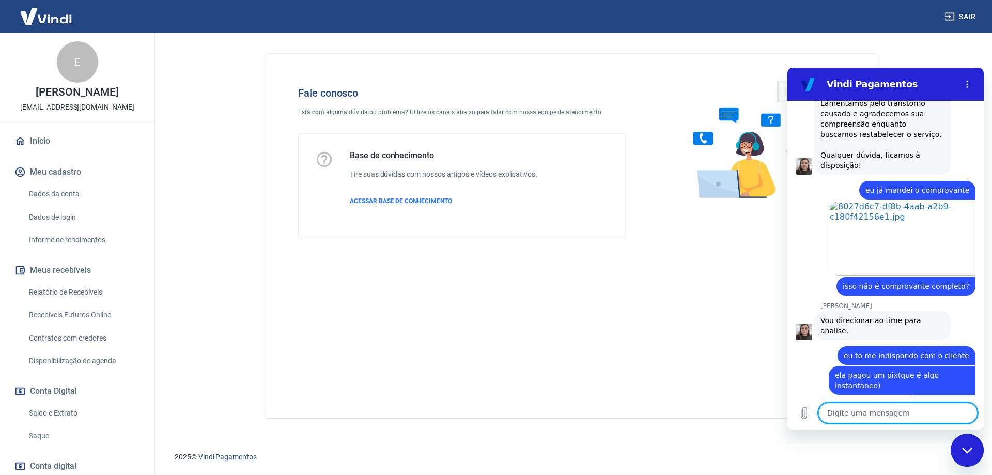
scroll to position [1673, 0]
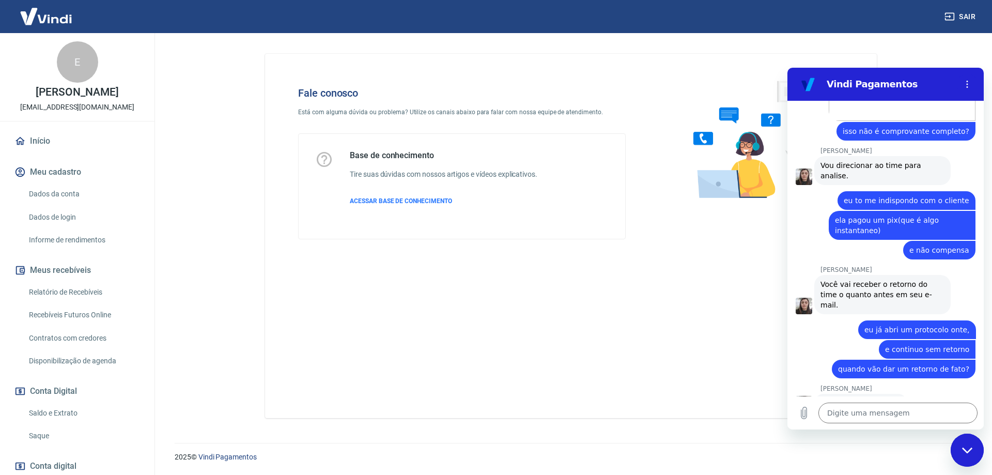
drag, startPoint x: 912, startPoint y: 354, endPoint x: 962, endPoint y: 349, distance: 50.3
click at [962, 418] on div "diz: ticket 1676925" at bounding box center [941, 427] width 67 height 19
click at [910, 458] on p "Enviado · Agora mesmo" at bounding box center [923, 462] width 72 height 8
click at [911, 409] on textarea at bounding box center [897, 412] width 159 height 21
click at [961, 455] on div "Fechar janela de mensagens" at bounding box center [966, 449] width 31 height 31
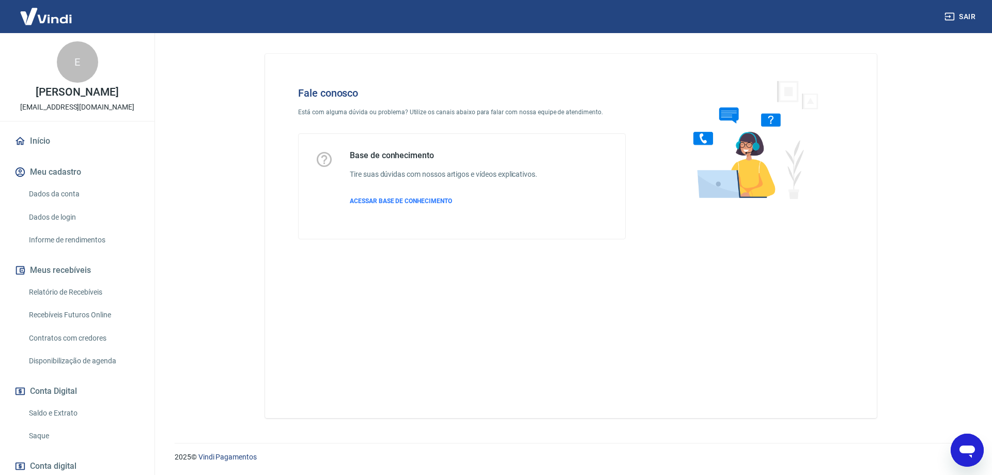
click at [961, 455] on icon "Abrir janela de mensagens" at bounding box center [967, 450] width 19 height 19
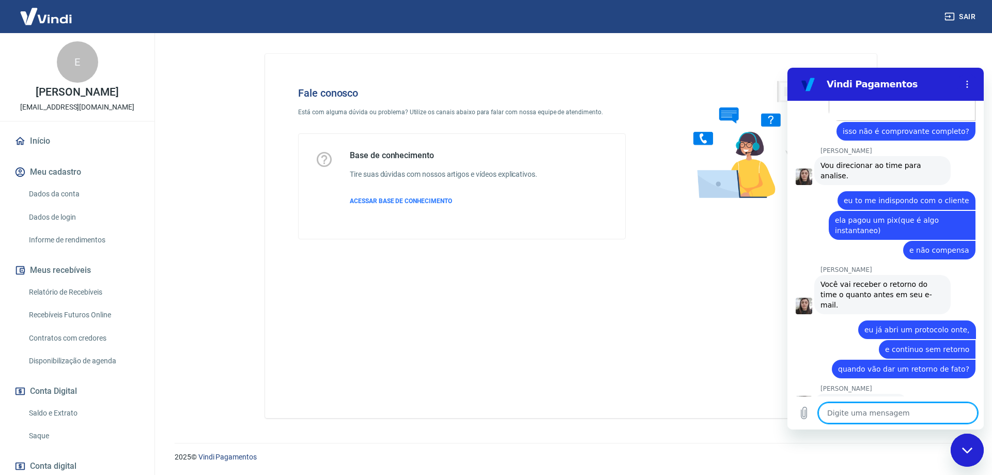
scroll to position [1728, 0]
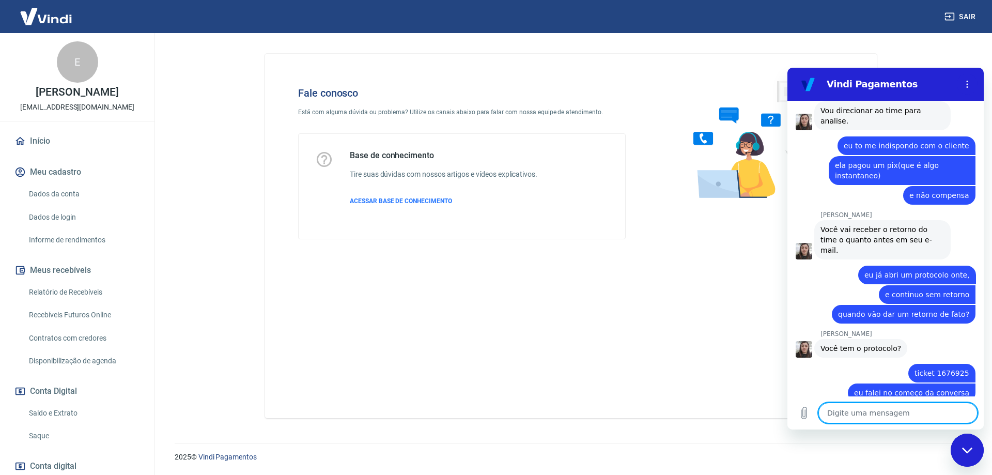
click at [851, 407] on textarea at bounding box center [897, 412] width 159 height 21
click at [865, 422] on textarea at bounding box center [897, 412] width 159 height 21
click at [859, 418] on textarea at bounding box center [897, 412] width 159 height 21
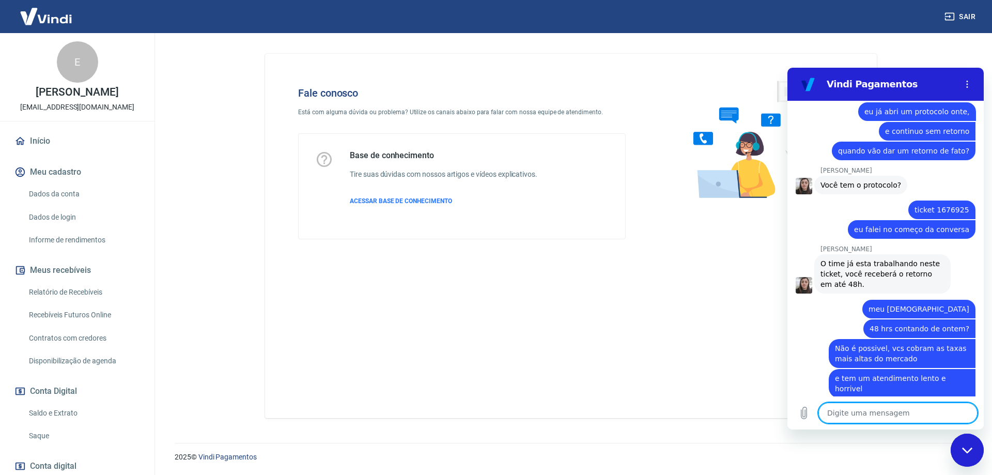
scroll to position [1936, 0]
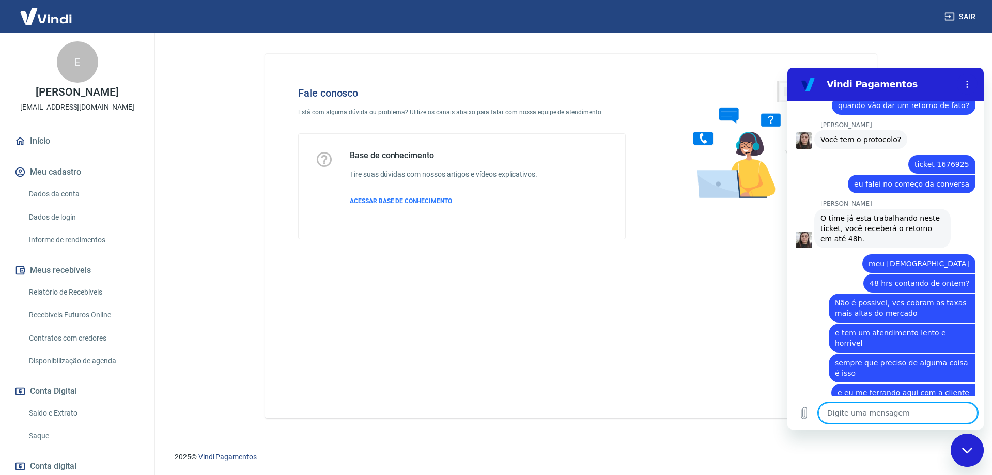
click at [846, 418] on textarea at bounding box center [897, 412] width 159 height 21
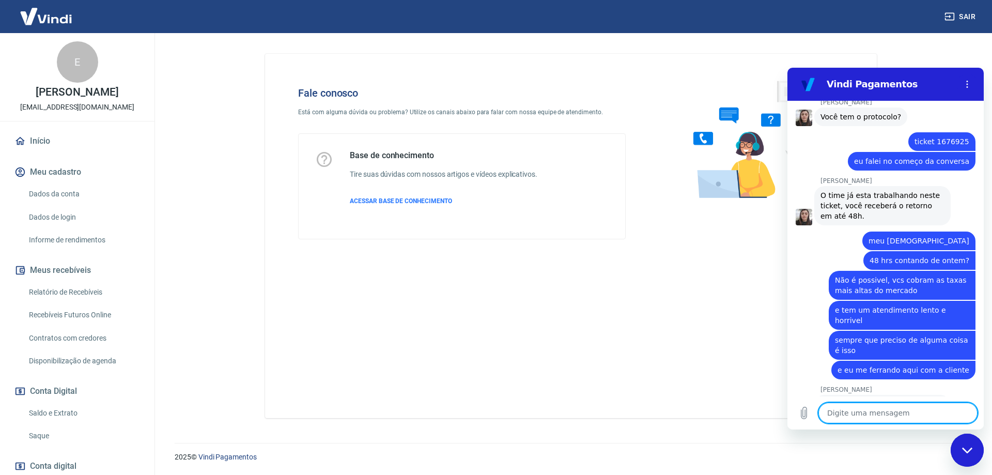
scroll to position [1961, 0]
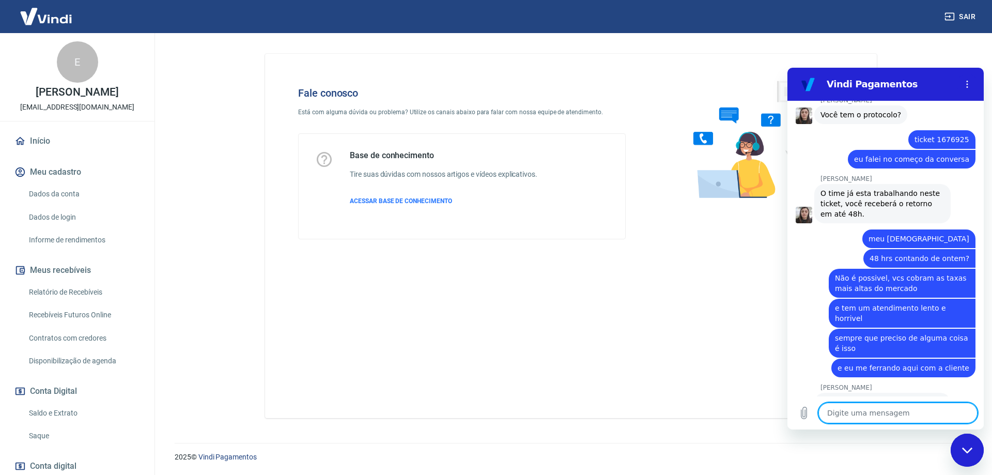
click at [970, 460] on div "Fechar janela de mensagens" at bounding box center [966, 449] width 31 height 31
